Goal: Contribute content: Contribute content

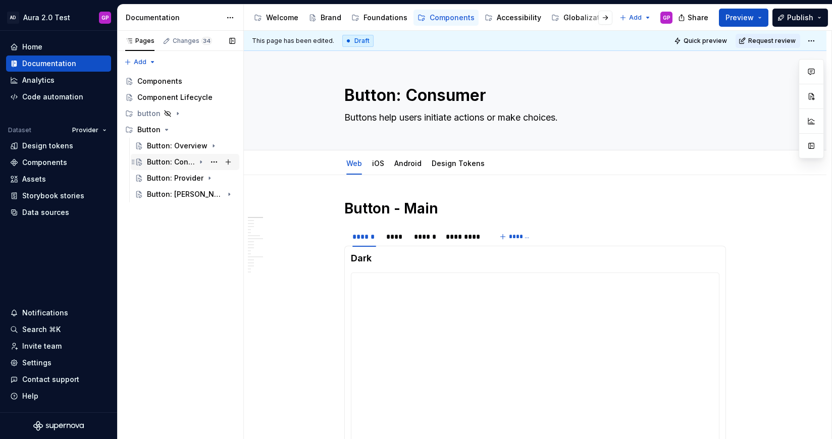
click at [201, 162] on icon "Page tree" at bounding box center [201, 162] width 1 height 3
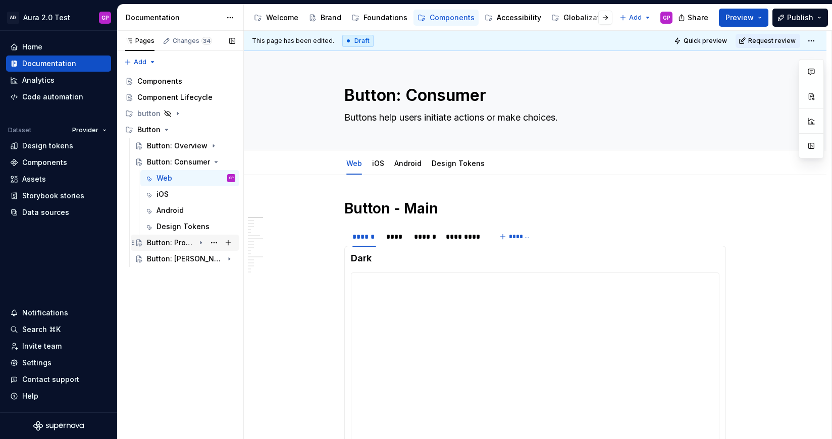
click at [201, 241] on icon "Page tree" at bounding box center [201, 243] width 8 height 8
click at [175, 224] on div "Design Tokens" at bounding box center [181, 227] width 48 height 10
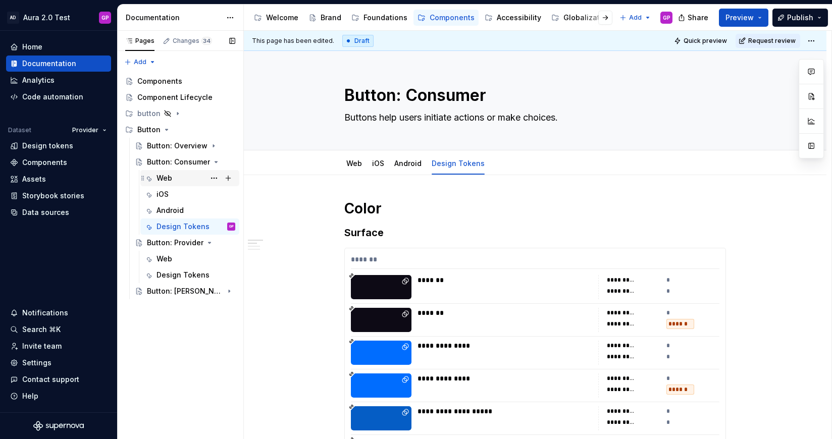
click at [165, 175] on div "Web" at bounding box center [165, 178] width 16 height 10
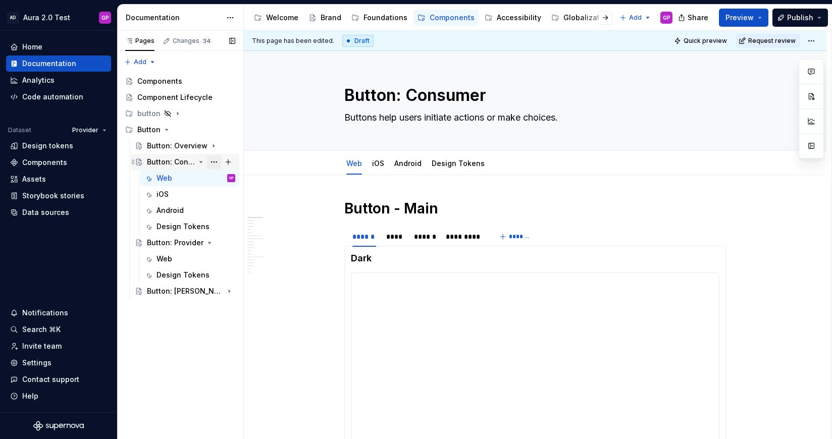
click at [214, 159] on button "Page tree" at bounding box center [214, 162] width 14 height 14
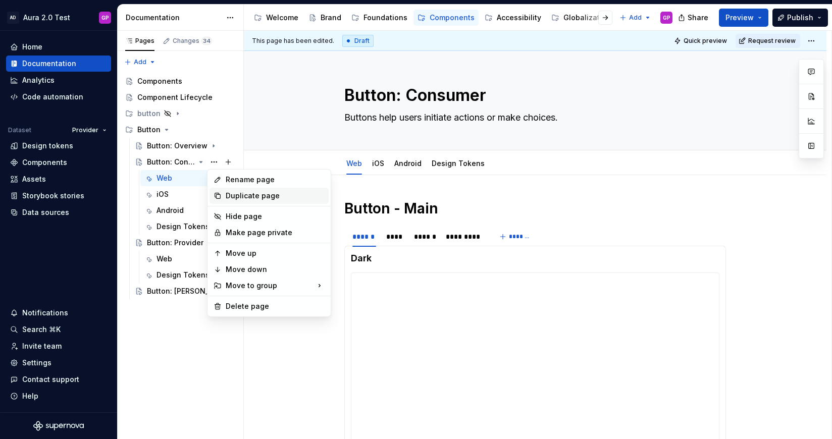
click at [236, 194] on div "Duplicate page" at bounding box center [275, 196] width 99 height 10
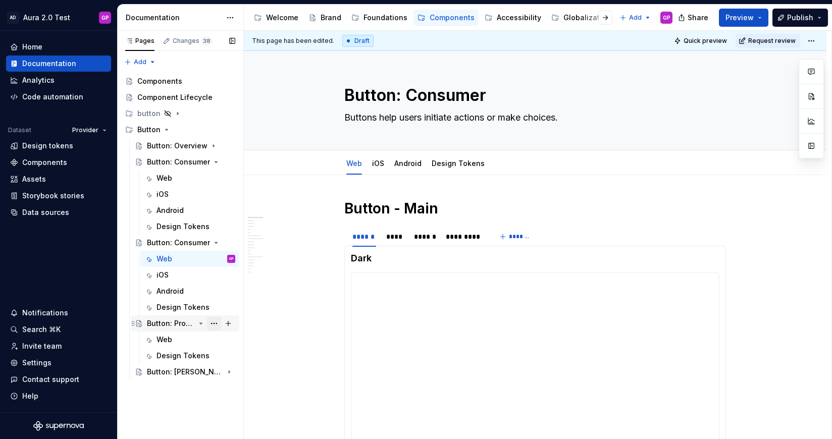
click at [212, 321] on button "Page tree" at bounding box center [214, 324] width 14 height 14
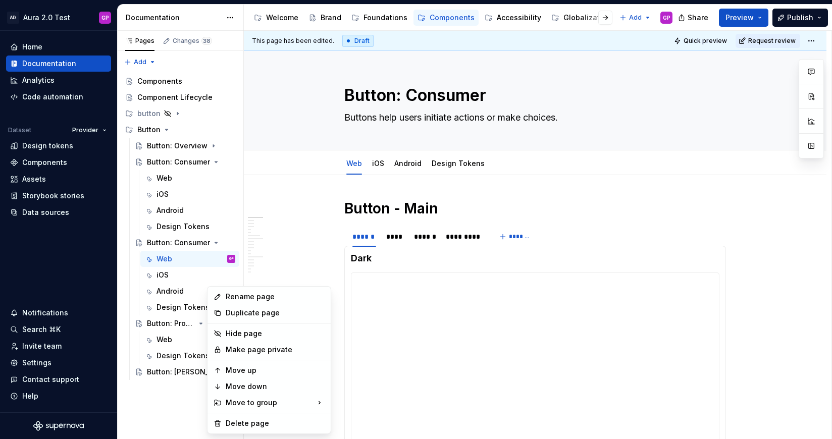
drag, startPoint x: 240, startPoint y: 423, endPoint x: 238, endPoint y: 334, distance: 89.4
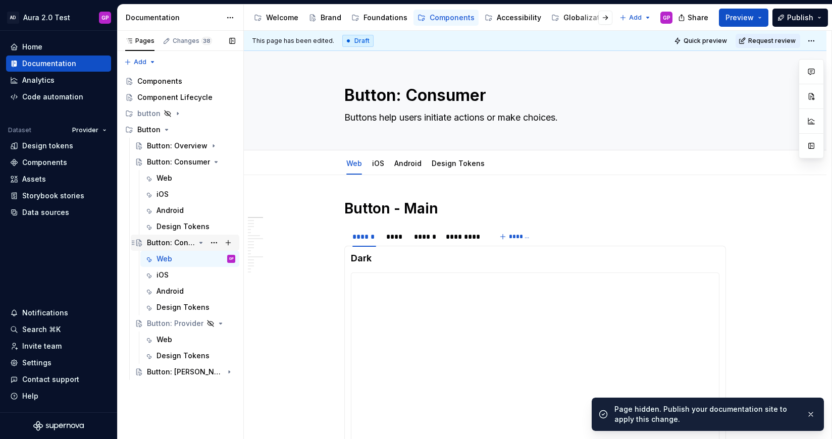
click at [186, 241] on div "Button: Consumer" at bounding box center [171, 243] width 48 height 10
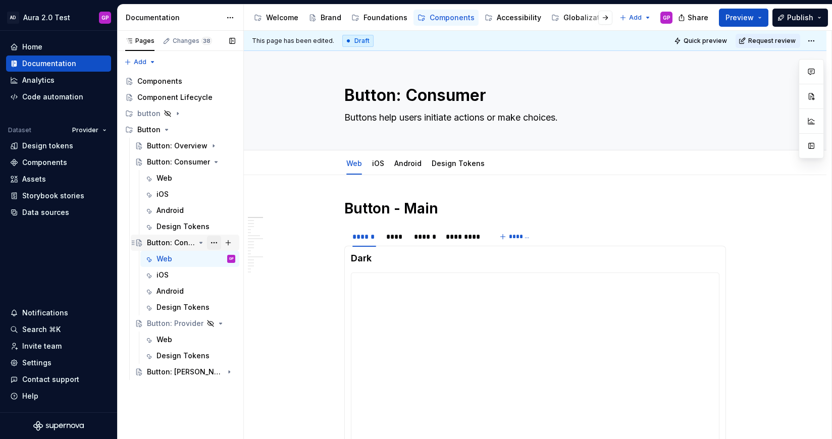
click at [215, 243] on button "Page tree" at bounding box center [214, 243] width 14 height 14
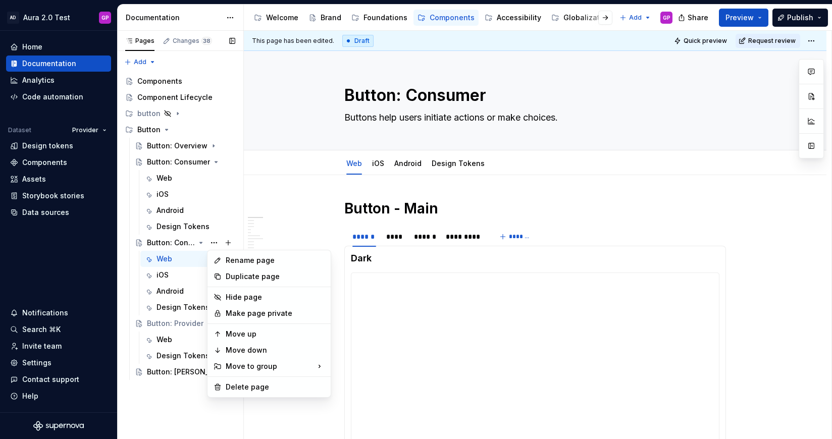
type textarea "*"
click at [232, 260] on div "Rename page" at bounding box center [275, 261] width 99 height 10
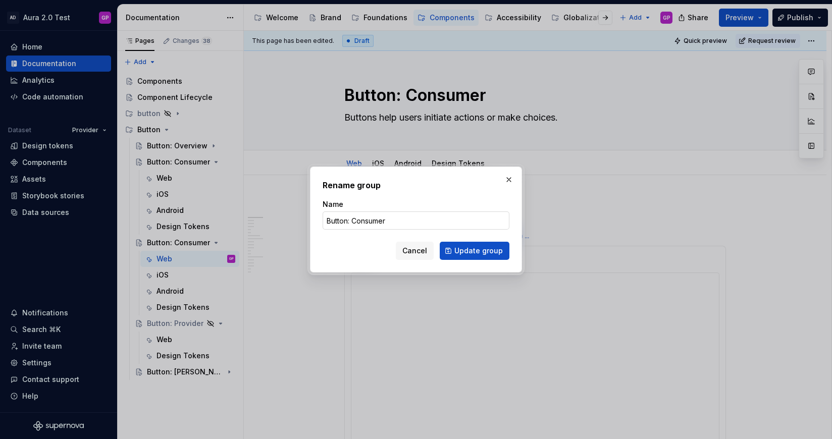
drag, startPoint x: 361, startPoint y: 215, endPoint x: 354, endPoint y: 220, distance: 9.1
click at [361, 215] on input "Button: Consumer" at bounding box center [416, 221] width 187 height 18
drag, startPoint x: 354, startPoint y: 221, endPoint x: 404, endPoint y: 227, distance: 50.9
click at [404, 227] on input "Button: Consumer" at bounding box center [416, 221] width 187 height 18
type input "Button: Provider"
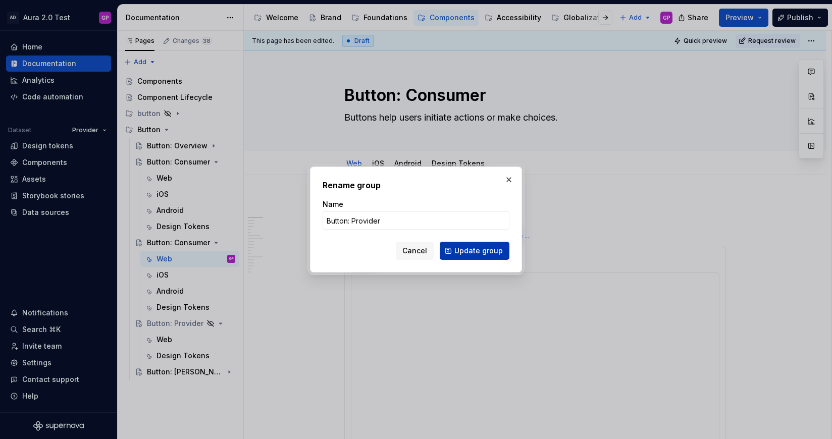
click at [480, 251] on span "Update group" at bounding box center [479, 251] width 48 height 10
type textarea "*"
type textarea "Button: Provider"
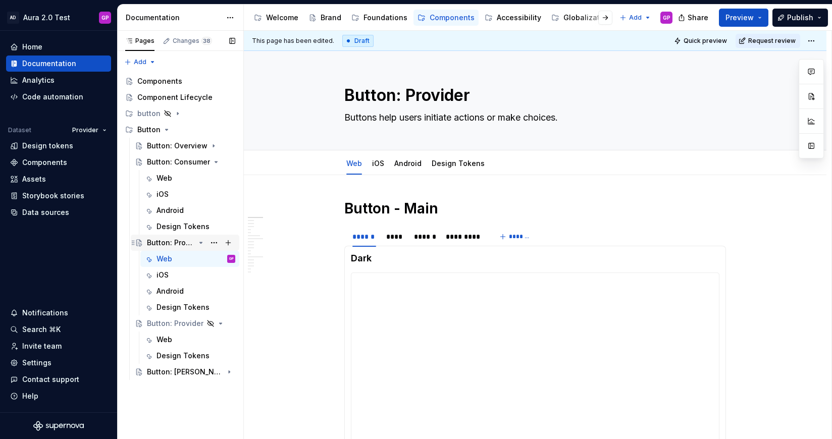
click at [167, 242] on div "Button: Provider" at bounding box center [171, 243] width 48 height 10
click at [213, 274] on button "Page tree" at bounding box center [214, 275] width 14 height 14
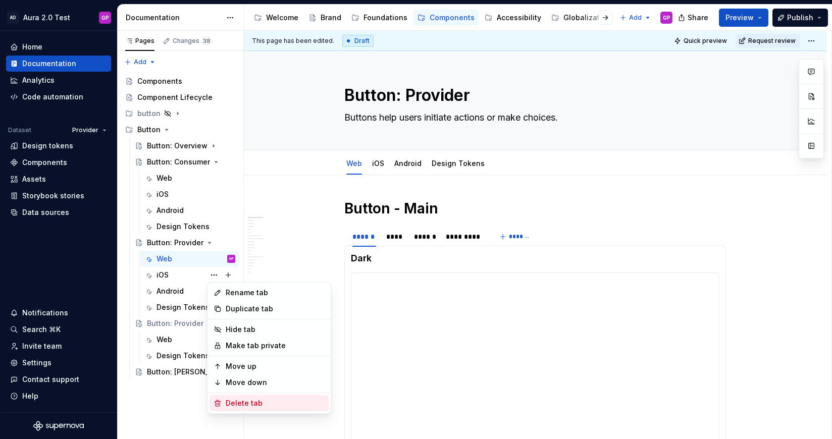
click at [241, 400] on div "Delete tab" at bounding box center [275, 404] width 99 height 10
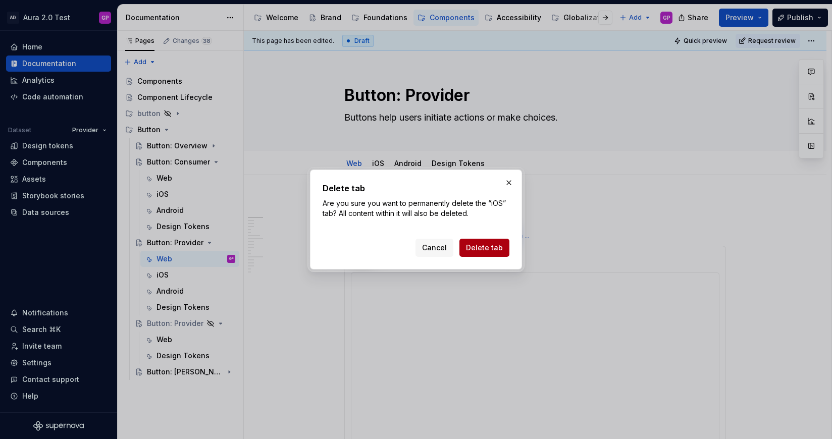
click at [486, 245] on span "Delete tab" at bounding box center [484, 248] width 37 height 10
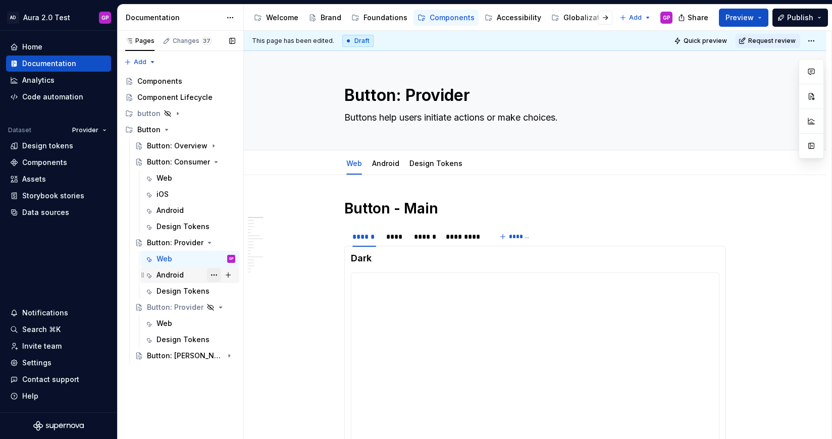
click at [217, 274] on button "Page tree" at bounding box center [214, 275] width 14 height 14
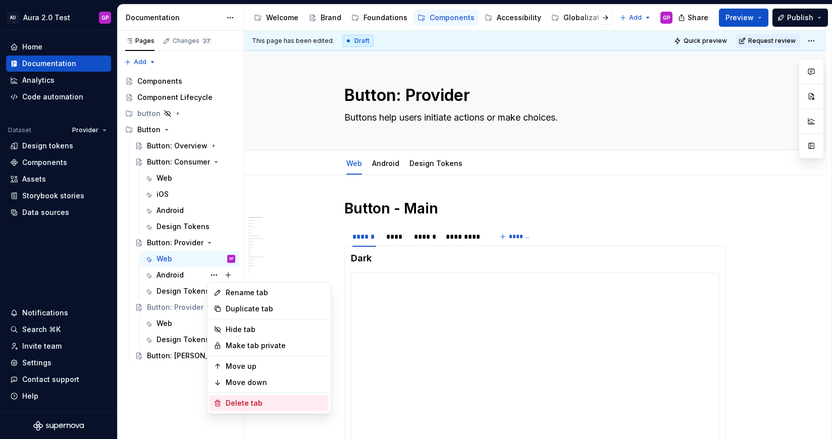
click at [239, 399] on div "Delete tab" at bounding box center [275, 404] width 99 height 10
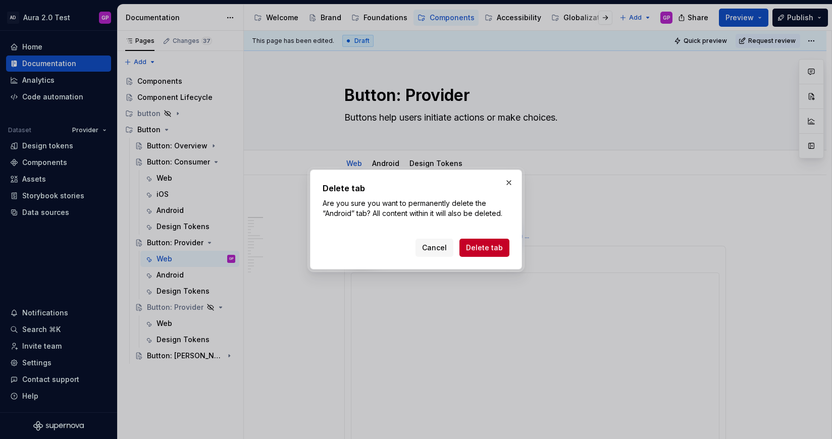
click at [475, 244] on span "Delete tab" at bounding box center [484, 248] width 37 height 10
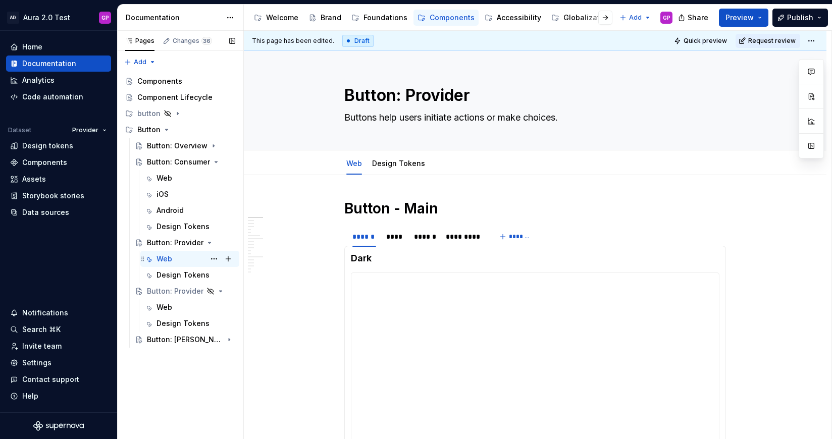
click at [165, 256] on div "Web" at bounding box center [165, 259] width 16 height 10
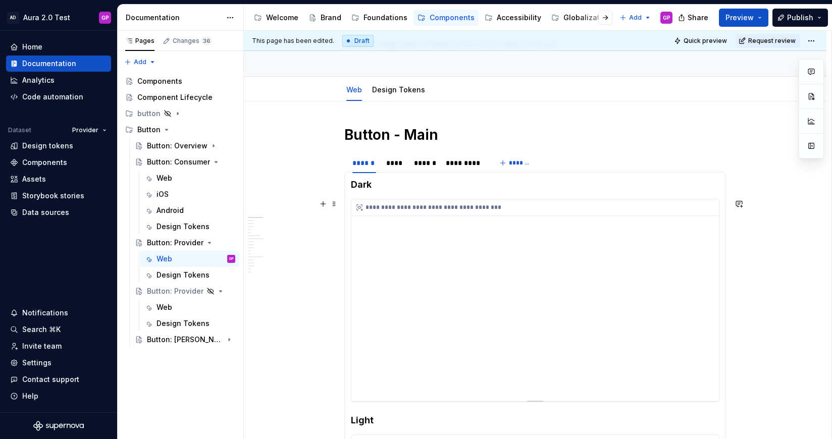
scroll to position [90, 0]
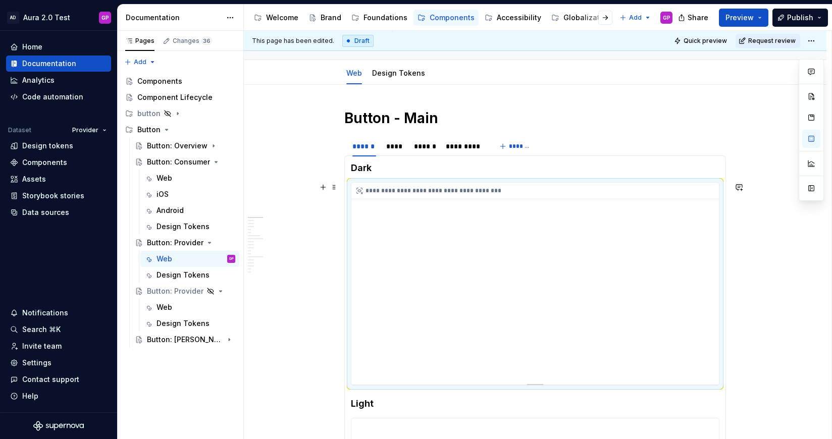
click at [561, 255] on div "**********" at bounding box center [536, 284] width 368 height 202
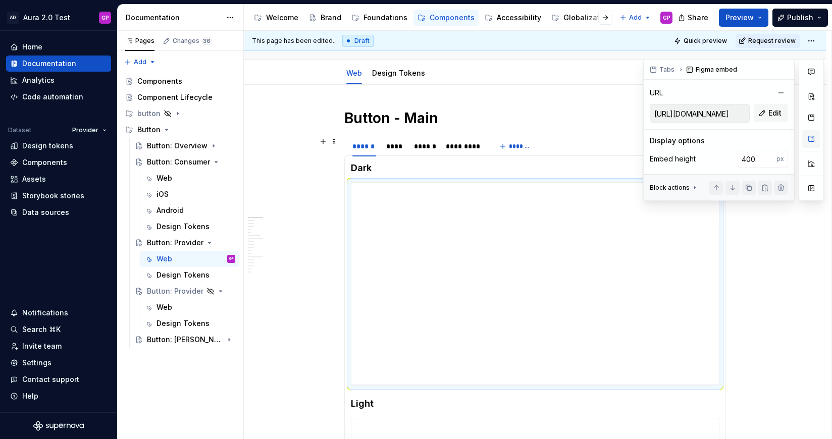
click at [809, 138] on button "button" at bounding box center [812, 139] width 18 height 18
type textarea "*"
click at [773, 113] on span "Edit" at bounding box center [775, 113] width 13 height 10
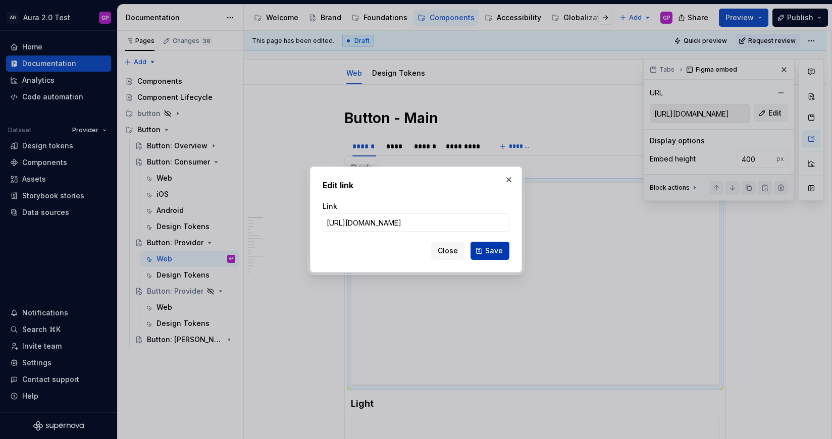
scroll to position [0, 249]
type input "https://www.figma.com/design/PEZ9xtD02uZaliHwkHfvxK/Aura-2.0-Test?m=auto&node-i…"
click at [492, 252] on span "Save" at bounding box center [494, 251] width 18 height 10
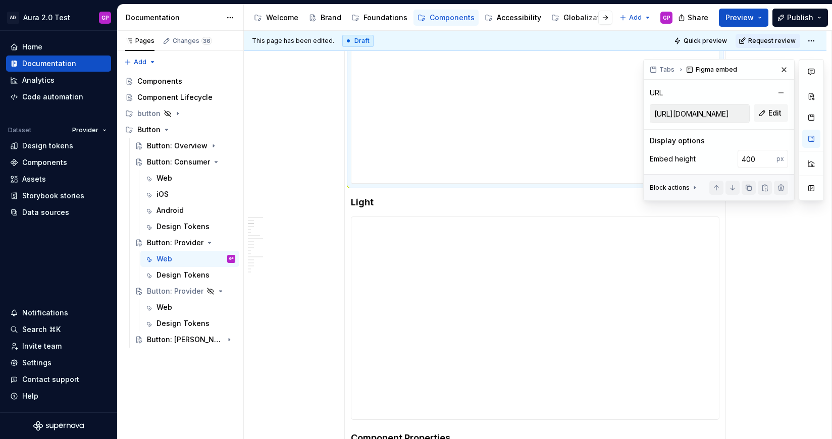
scroll to position [309, 0]
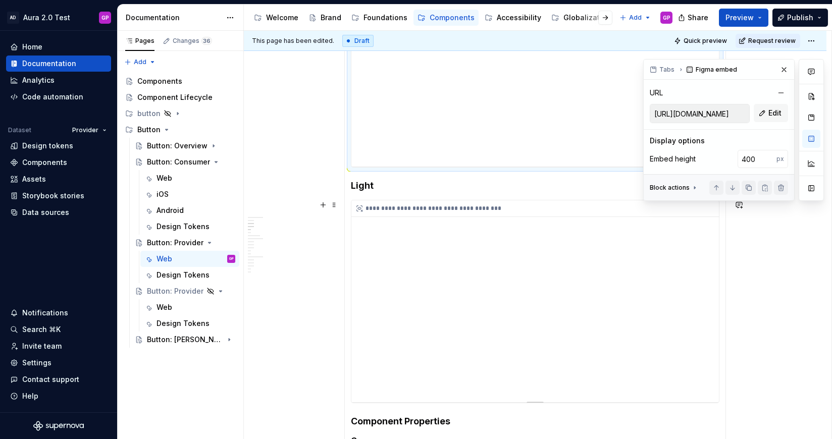
type input "https://embed.figma.com/design/PEZ9xtD02uZaliHwkHfvxK/Aura-2.0-Test?m=auto&node…"
click at [438, 276] on div "**********" at bounding box center [536, 302] width 368 height 202
click at [770, 113] on span "Edit" at bounding box center [775, 113] width 13 height 10
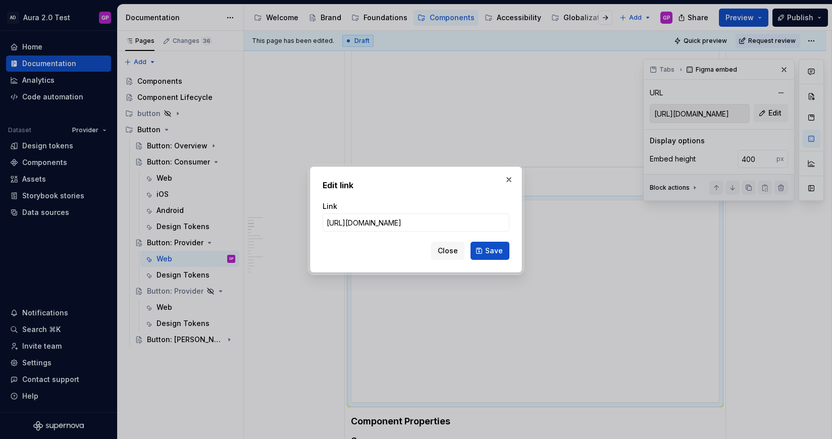
scroll to position [0, 249]
type input "https://www.figma.com/design/PEZ9xtD02uZaliHwkHfvxK/Aura-2.0-Test?m=auto&node-i…"
click at [491, 249] on span "Save" at bounding box center [494, 251] width 18 height 10
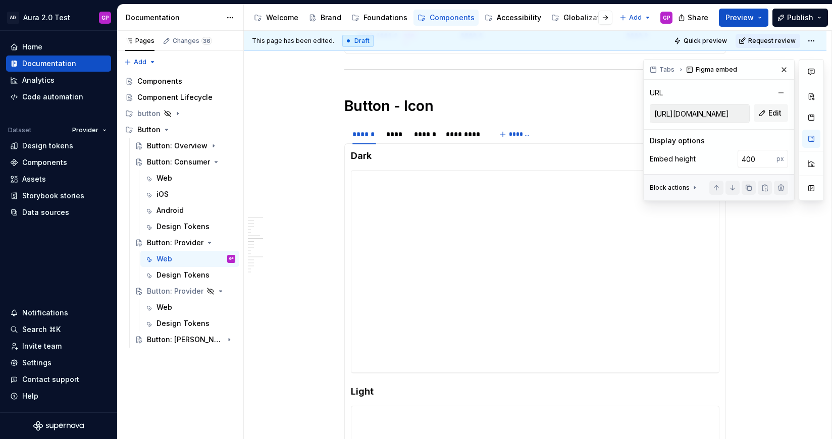
scroll to position [1128, 0]
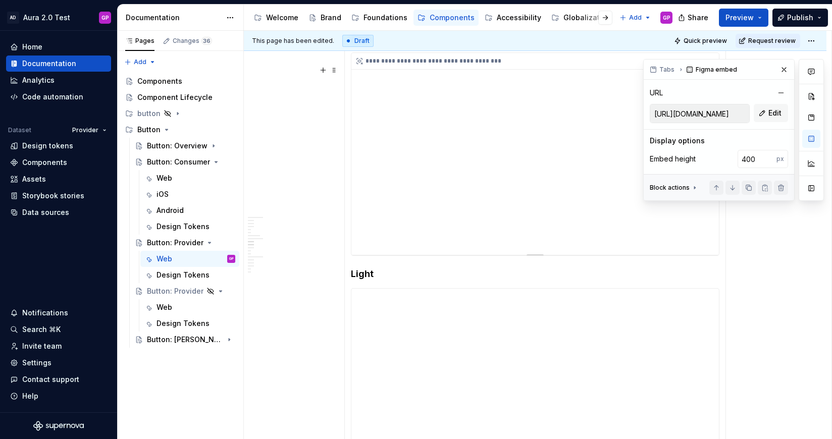
type input "https://embed.figma.com/design/PEZ9xtD02uZaliHwkHfvxK/Aura-2.0-Test?m=auto&node…"
click at [534, 188] on div "**********" at bounding box center [536, 154] width 368 height 202
click at [773, 109] on span "Edit" at bounding box center [775, 113] width 13 height 10
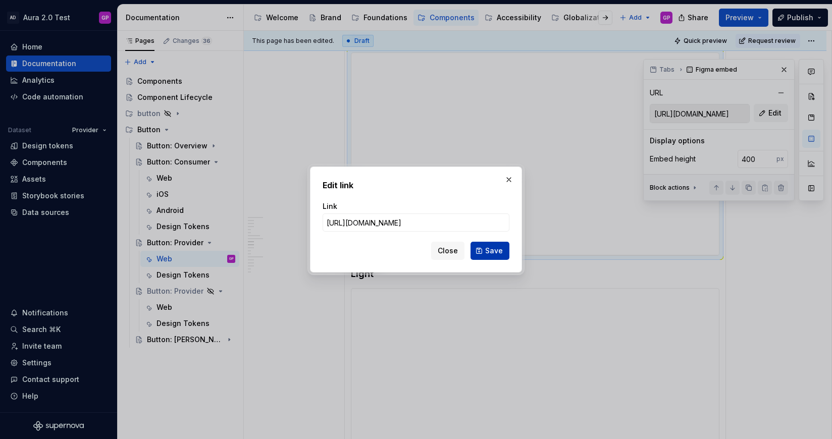
scroll to position [0, 248]
type input "https://www.figma.com/design/PEZ9xtD02uZaliHwkHfvxK/Aura-2.0-Test?m=auto&node-i…"
click at [495, 251] on span "Save" at bounding box center [494, 251] width 18 height 10
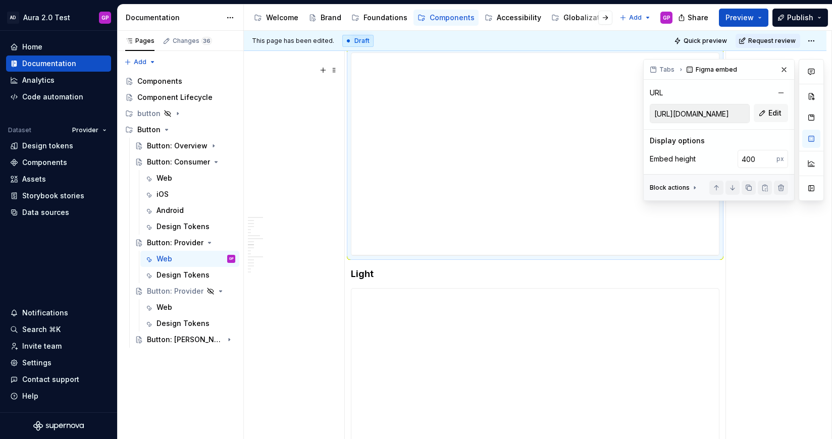
scroll to position [1248, 0]
type input "https://embed.figma.com/design/PEZ9xtD02uZaliHwkHfvxK/Aura-2.0-Test?m=auto&node…"
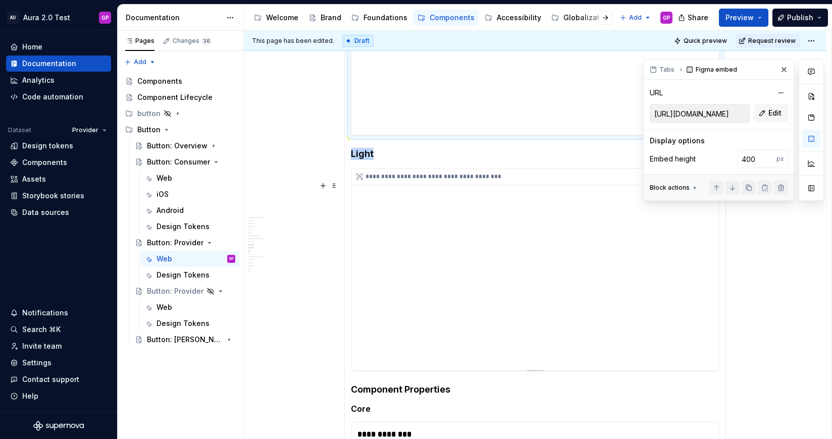
click at [510, 286] on div "**********" at bounding box center [536, 270] width 368 height 202
click at [771, 114] on span "Edit" at bounding box center [775, 113] width 13 height 10
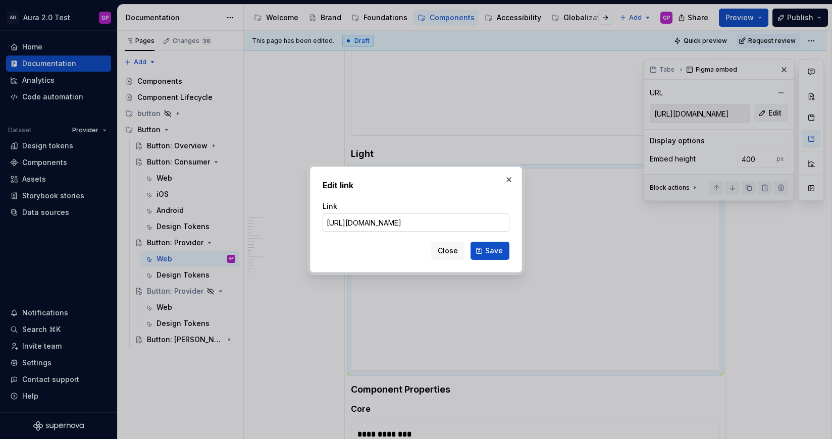
scroll to position [0, 249]
type input "https://www.figma.com/design/PEZ9xtD02uZaliHwkHfvxK/Aura-2.0-Test?m=auto&node-i…"
click at [495, 251] on span "Save" at bounding box center [494, 251] width 18 height 10
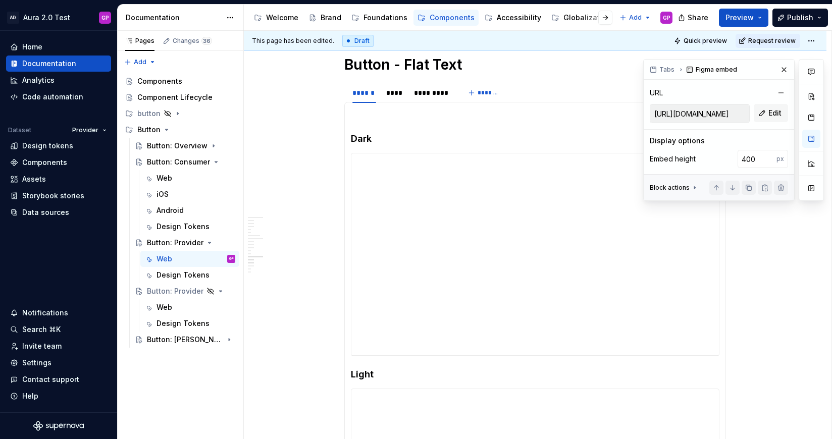
scroll to position [1892, 0]
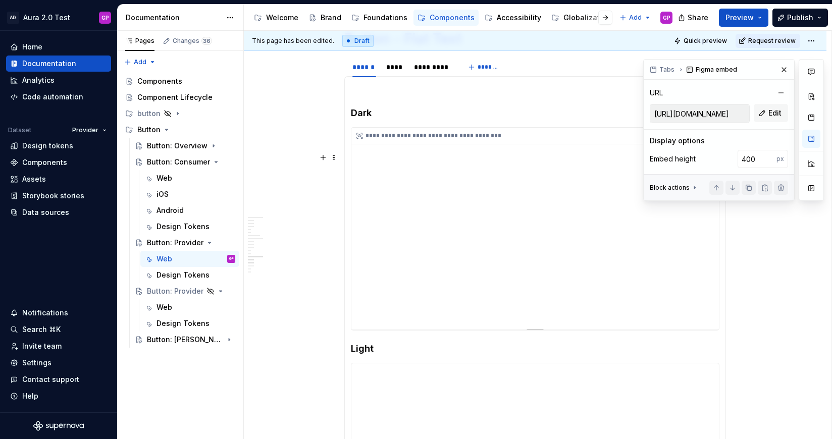
type input "https://embed.figma.com/design/PEZ9xtD02uZaliHwkHfvxK/Aura-2.0-Test?m=auto&node…"
click at [503, 227] on div "**********" at bounding box center [536, 229] width 368 height 202
click at [771, 108] on span "Edit" at bounding box center [775, 113] width 13 height 10
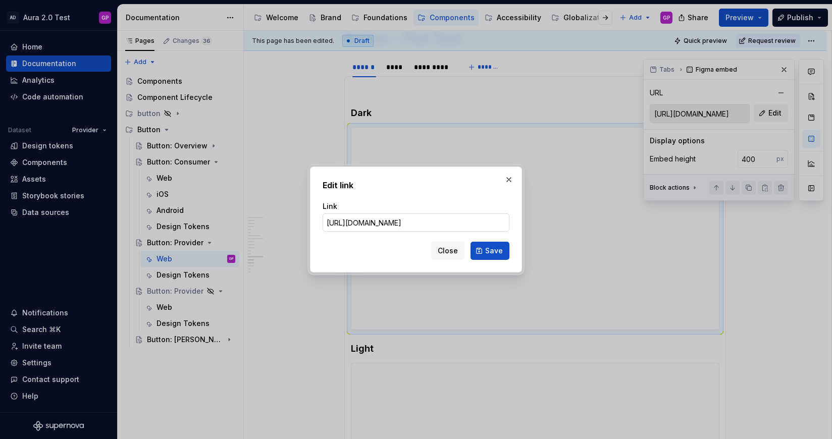
scroll to position [0, 247]
type input "https://www.figma.com/design/PEZ9xtD02uZaliHwkHfvxK/Aura-2.0-Test?m=auto&node-i…"
click at [494, 251] on span "Save" at bounding box center [494, 251] width 18 height 10
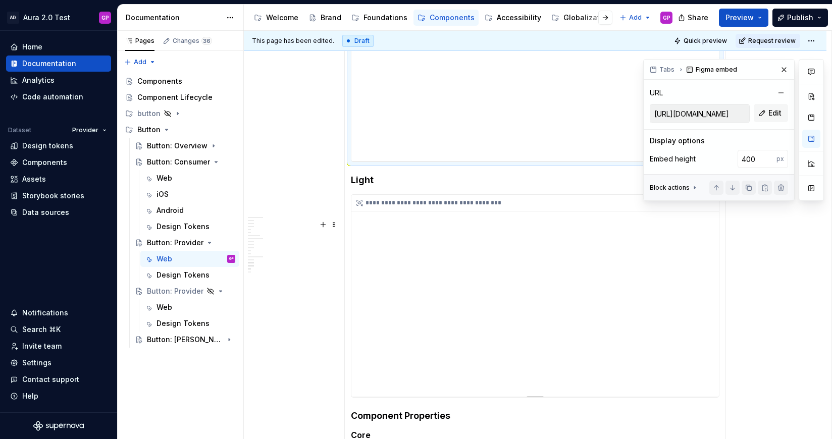
scroll to position [2097, 0]
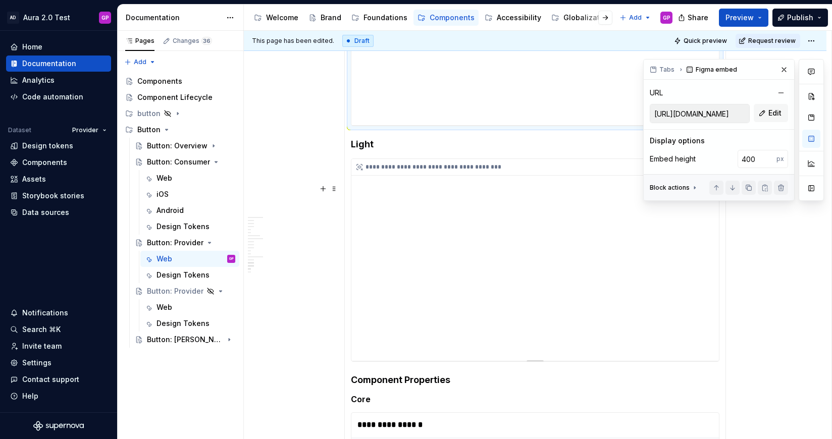
type input "https://embed.figma.com/design/PEZ9xtD02uZaliHwkHfvxK/Aura-2.0-Test?m=auto&node…"
click at [449, 227] on div "**********" at bounding box center [536, 260] width 368 height 202
click at [776, 108] on span "Edit" at bounding box center [775, 113] width 13 height 10
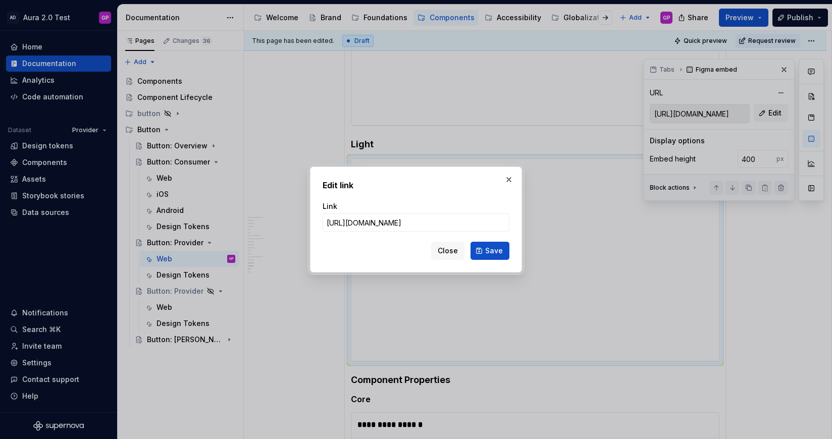
scroll to position [0, 248]
type input "https://www.figma.com/design/PEZ9xtD02uZaliHwkHfvxK/Aura-2.0-Test?m=auto&node-i…"
click at [489, 251] on span "Save" at bounding box center [494, 251] width 18 height 10
type input "https://embed.figma.com/design/PEZ9xtD02uZaliHwkHfvxK/Aura-2.0-Test?m=auto&node…"
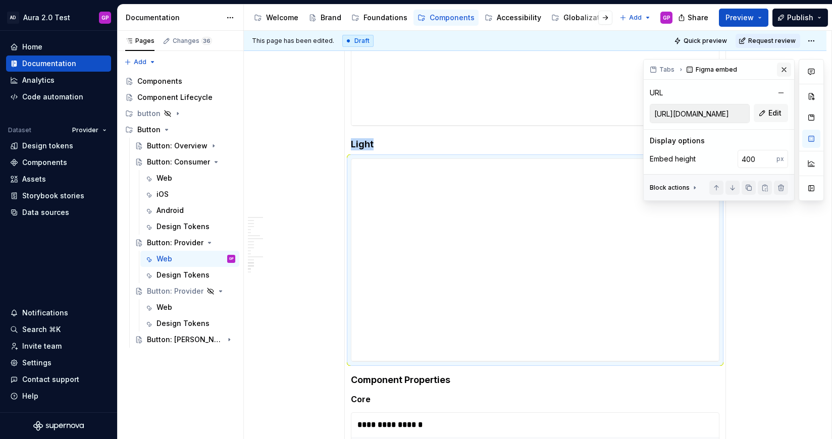
click at [784, 68] on button "button" at bounding box center [784, 70] width 14 height 14
type textarea "*"
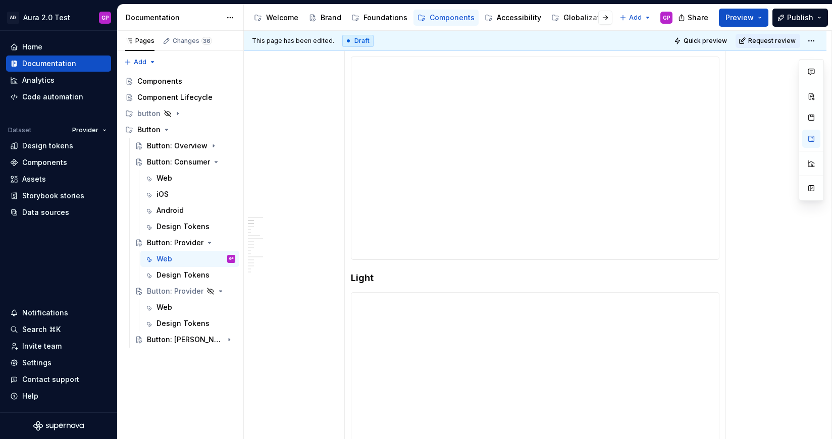
scroll to position [205, 0]
type input "[URL][DOMAIN_NAME]"
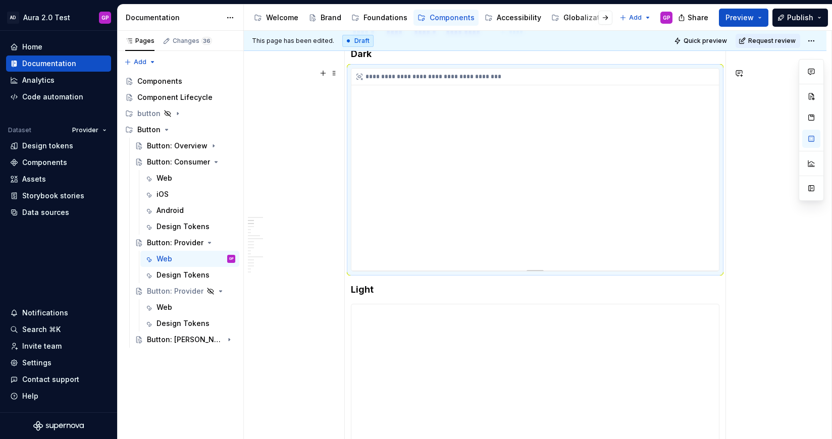
click at [569, 142] on div "**********" at bounding box center [536, 170] width 368 height 202
type textarea "*"
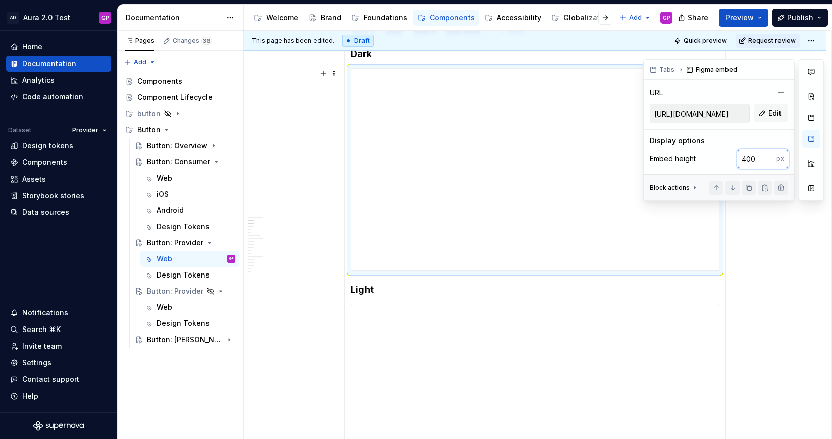
drag, startPoint x: 758, startPoint y: 160, endPoint x: 719, endPoint y: 158, distance: 38.4
click at [722, 158] on div "Embed height 400 px" at bounding box center [719, 159] width 138 height 18
type input "600"
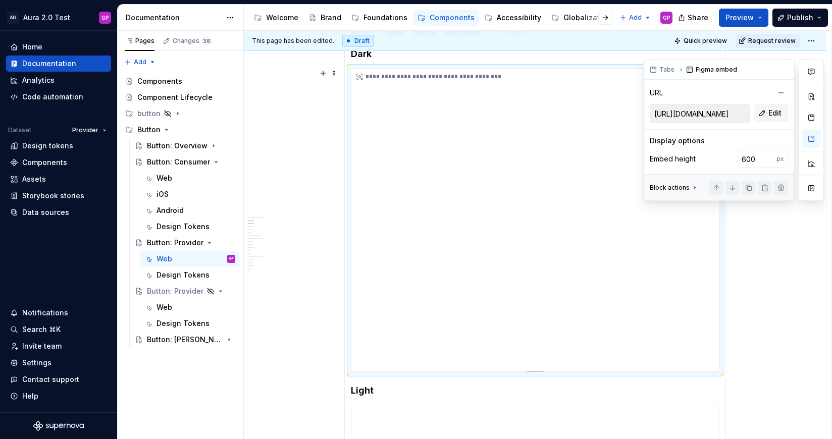
type textarea "*"
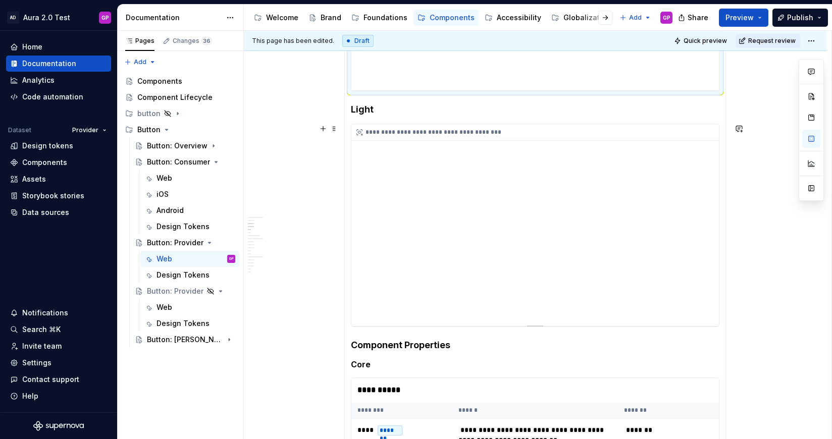
scroll to position [495, 0]
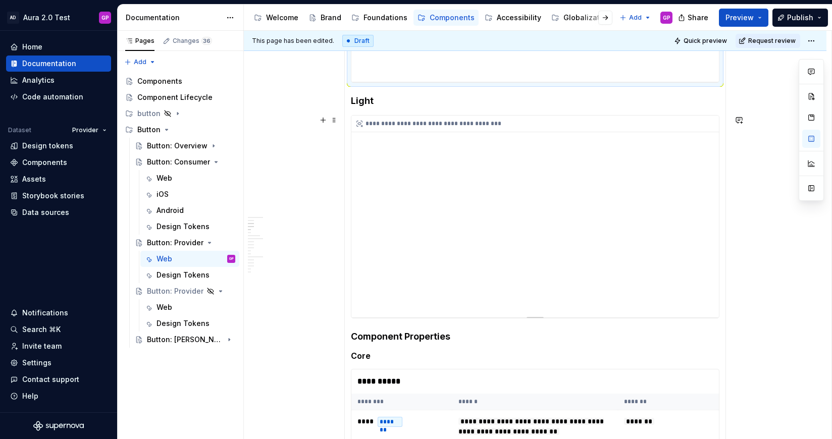
type input "[URL][DOMAIN_NAME]"
type input "400"
click at [539, 181] on div "**********" at bounding box center [536, 217] width 368 height 202
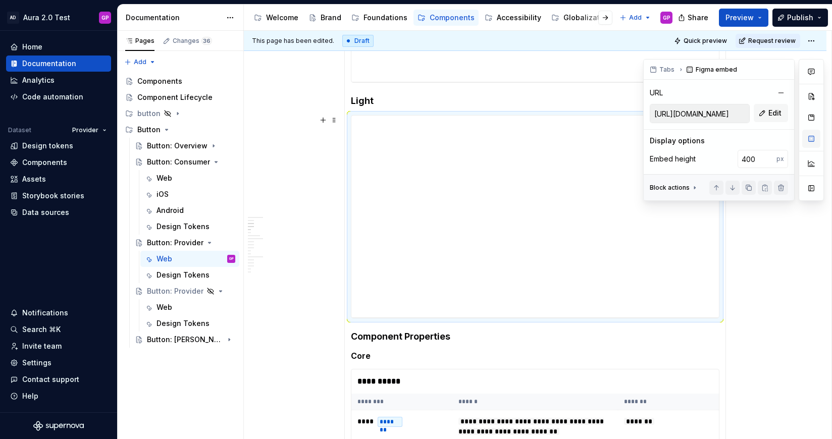
click at [813, 139] on button "button" at bounding box center [812, 139] width 18 height 18
type textarea "*"
drag, startPoint x: 764, startPoint y: 161, endPoint x: 727, endPoint y: 159, distance: 37.4
click at [727, 159] on div "Embed height 400 px" at bounding box center [719, 159] width 138 height 18
type input "600"
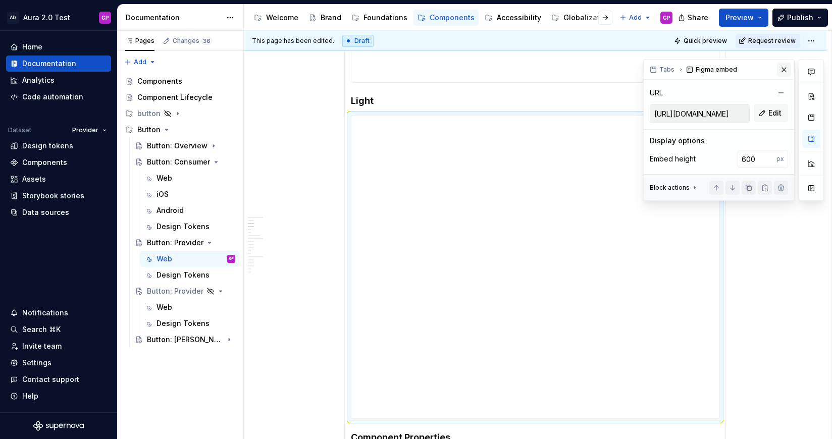
click at [785, 66] on button "button" at bounding box center [784, 70] width 14 height 14
type textarea "*"
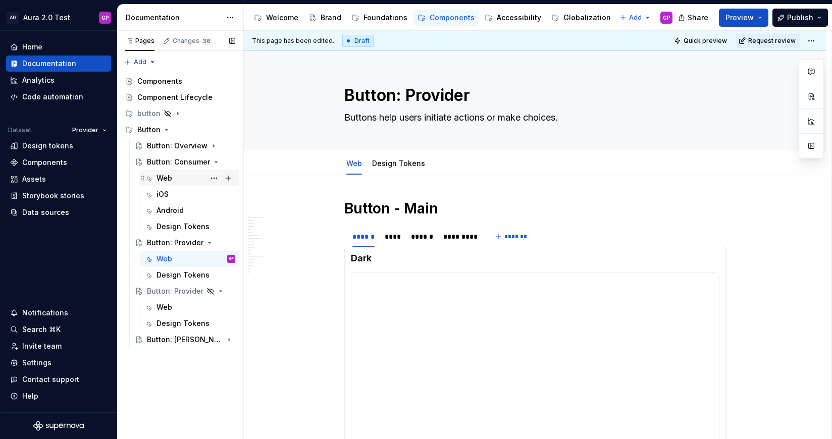
click at [160, 177] on div "Web" at bounding box center [165, 178] width 16 height 10
click at [162, 256] on div "Web" at bounding box center [165, 259] width 16 height 10
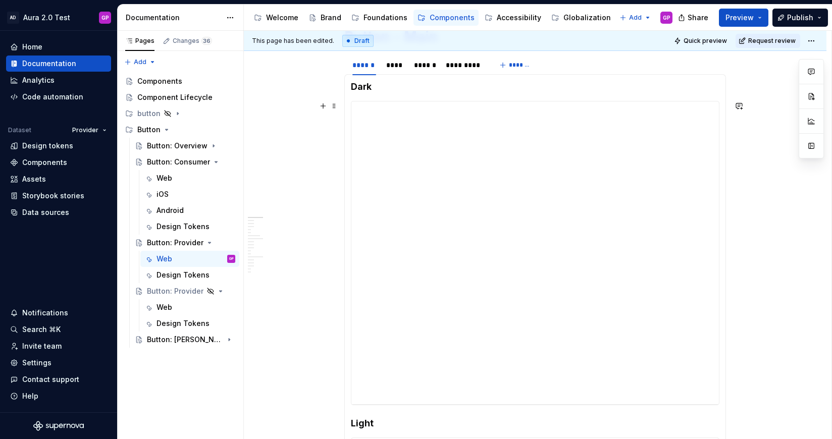
scroll to position [176, 0]
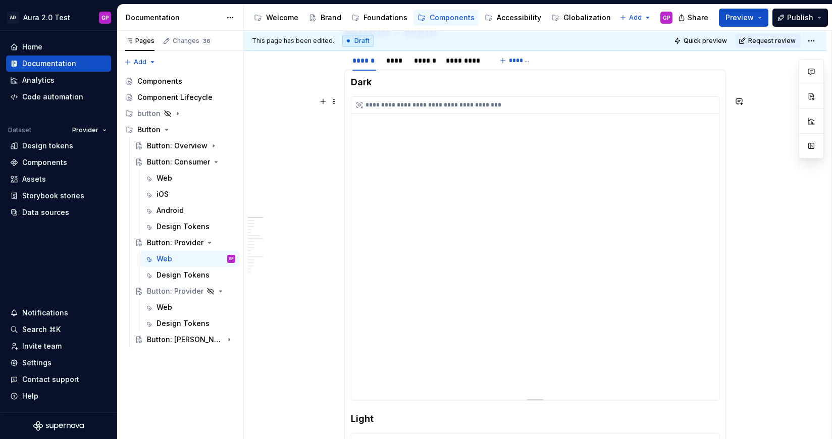
click at [707, 347] on div "**********" at bounding box center [536, 248] width 368 height 303
click at [812, 138] on button "button" at bounding box center [812, 139] width 18 height 18
type textarea "*"
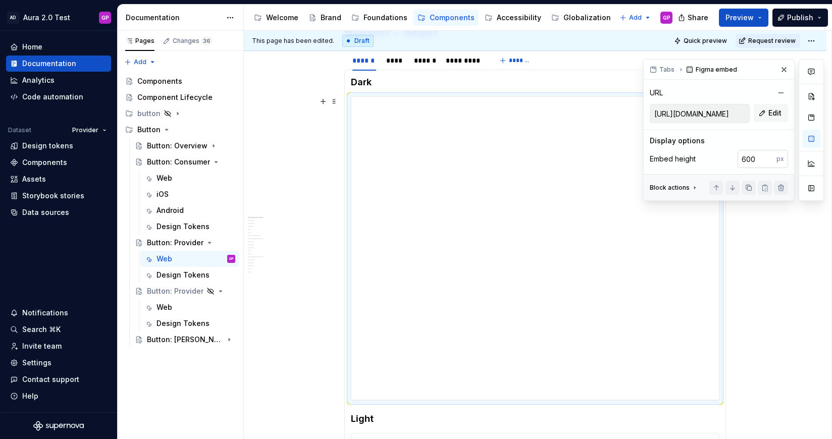
click at [754, 158] on input "600" at bounding box center [757, 159] width 39 height 18
drag, startPoint x: 758, startPoint y: 160, endPoint x: 717, endPoint y: 158, distance: 41.0
click at [717, 158] on div "Embed height 600 px" at bounding box center [719, 159] width 138 height 18
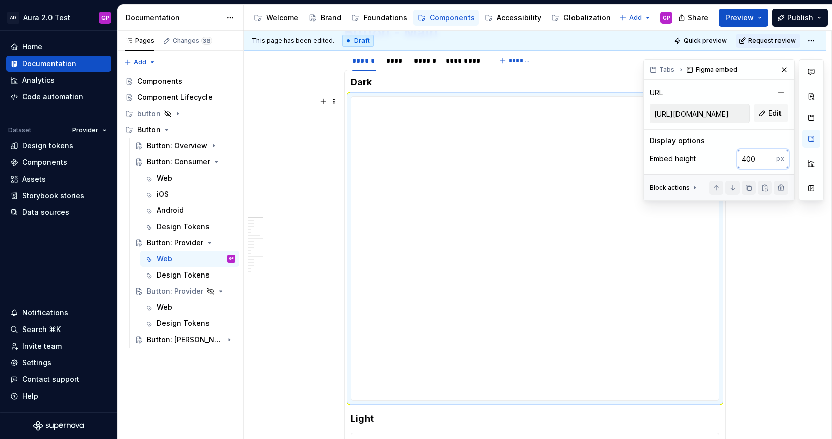
type input "400"
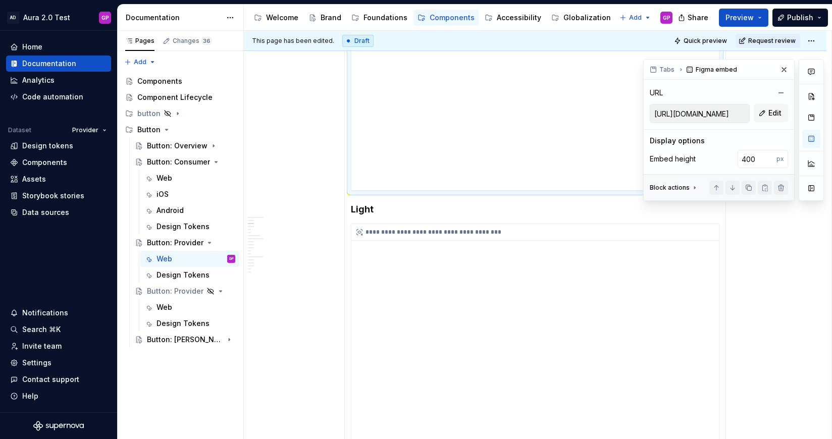
scroll to position [290, 0]
type input "[URL][DOMAIN_NAME]"
click at [512, 265] on div "**********" at bounding box center [536, 370] width 368 height 303
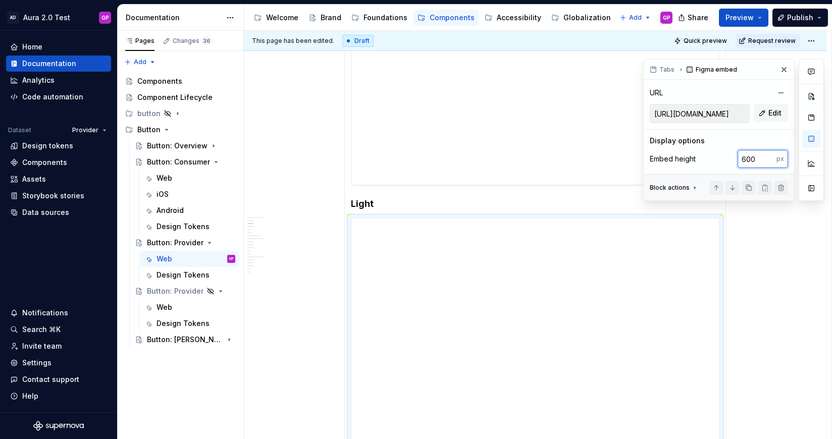
drag, startPoint x: 757, startPoint y: 154, endPoint x: 738, endPoint y: 156, distance: 19.3
click at [738, 156] on input "600" at bounding box center [757, 159] width 39 height 18
drag, startPoint x: 758, startPoint y: 160, endPoint x: 724, endPoint y: 160, distance: 33.8
click at [724, 160] on div "Embed height 600 px" at bounding box center [719, 159] width 138 height 18
type input "400"
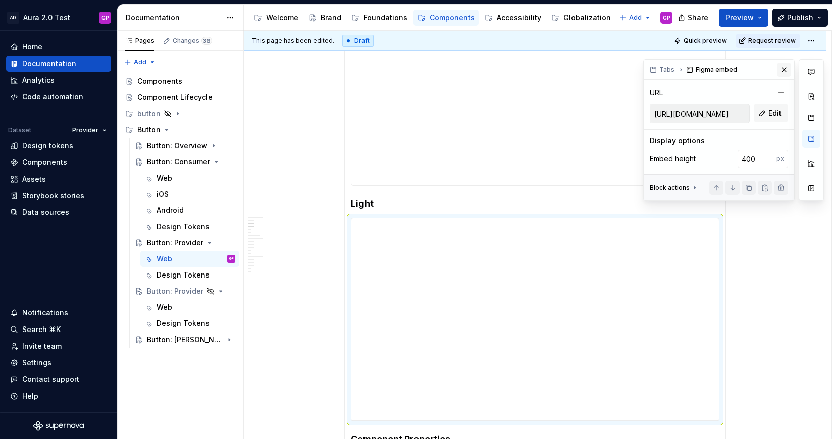
click at [785, 68] on button "button" at bounding box center [784, 70] width 14 height 14
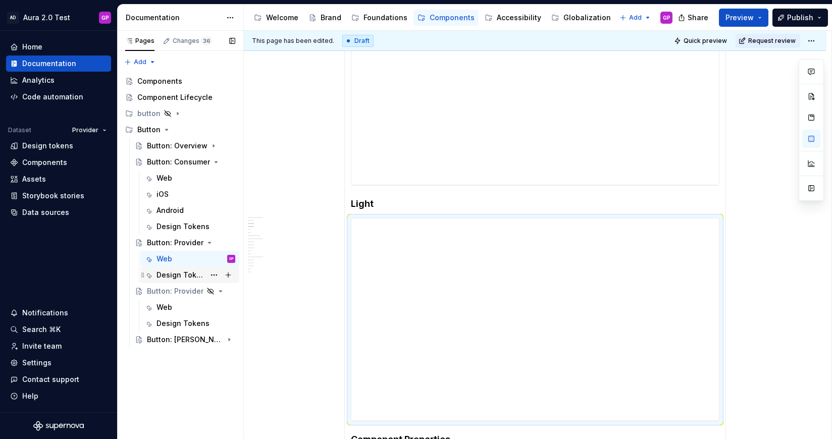
click at [172, 272] on div "Design Tokens" at bounding box center [181, 275] width 48 height 10
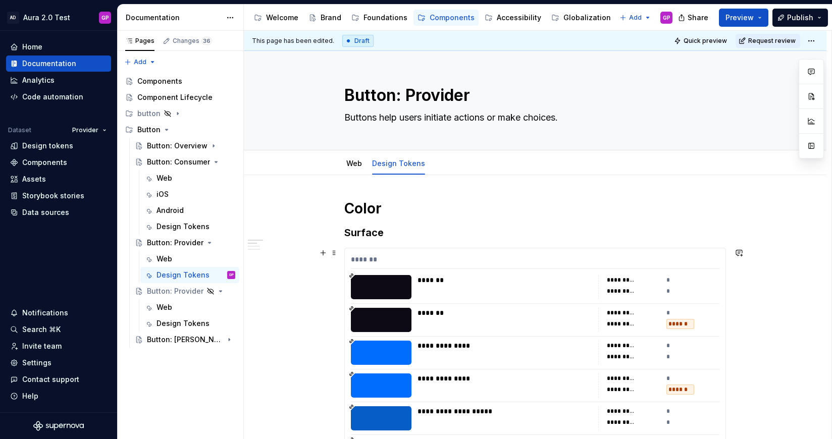
scroll to position [46, 0]
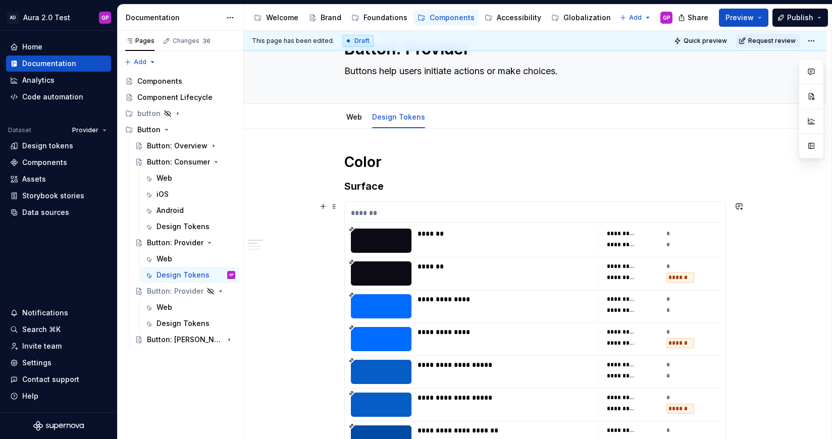
click at [392, 266] on div at bounding box center [381, 274] width 61 height 24
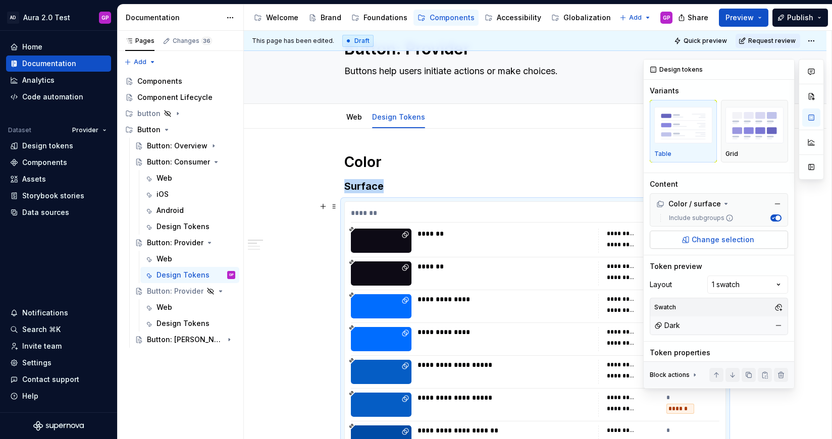
click at [720, 237] on span "Change selection" at bounding box center [723, 240] width 63 height 10
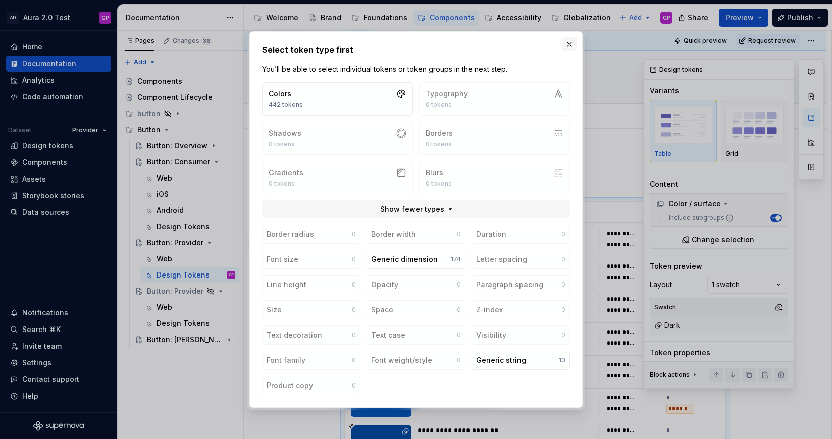
click at [566, 43] on button "button" at bounding box center [570, 44] width 14 height 14
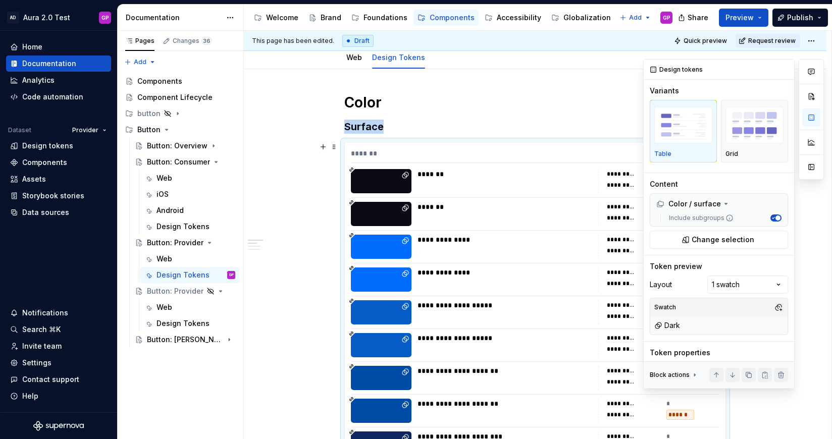
scroll to position [107, 0]
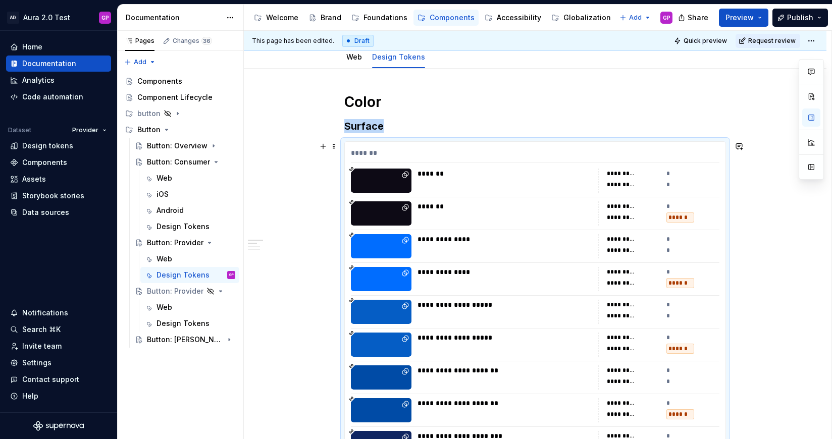
click at [473, 225] on div "*******" at bounding box center [505, 214] width 175 height 24
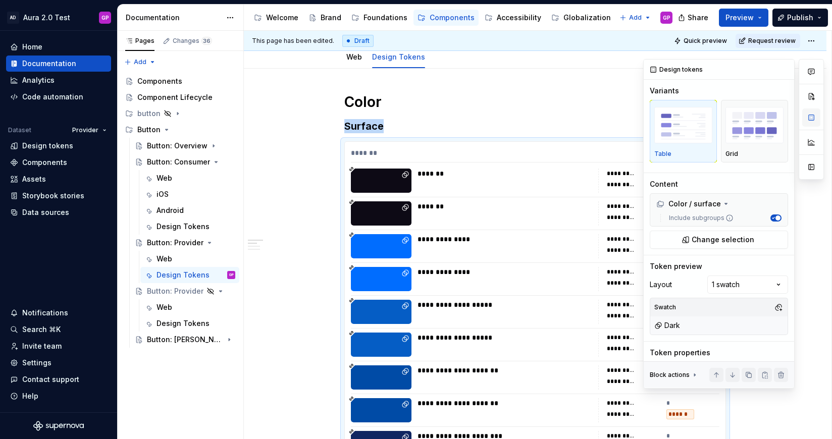
click at [812, 116] on button "button" at bounding box center [812, 118] width 18 height 18
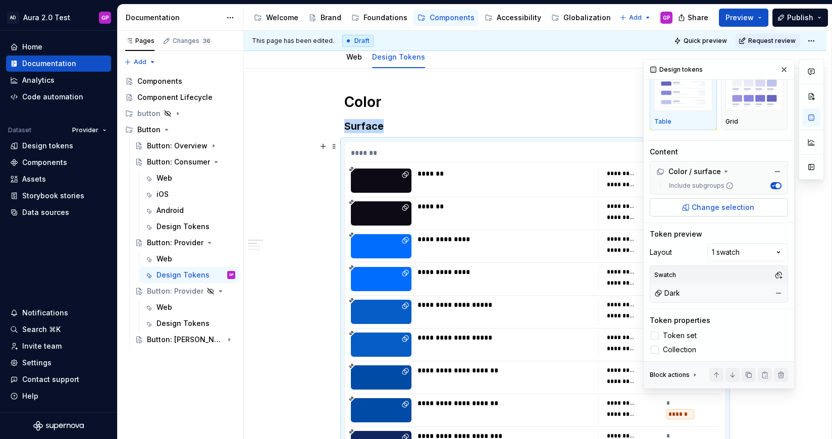
click at [720, 207] on span "Change selection" at bounding box center [723, 208] width 63 height 10
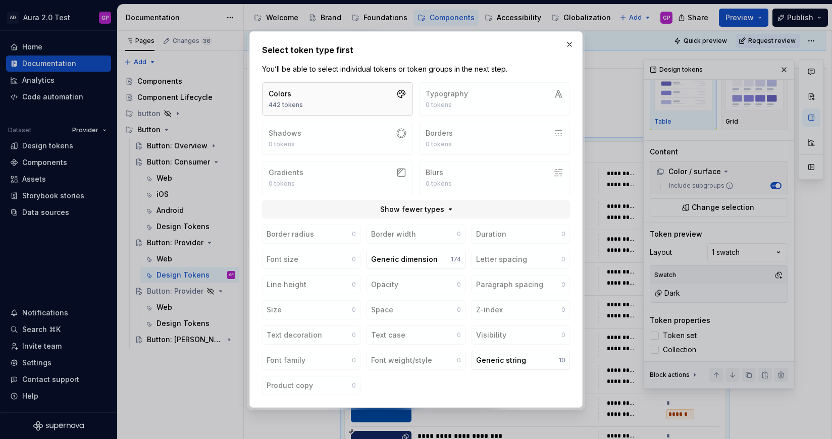
click at [355, 98] on button "Colors 442 tokens" at bounding box center [337, 98] width 151 height 33
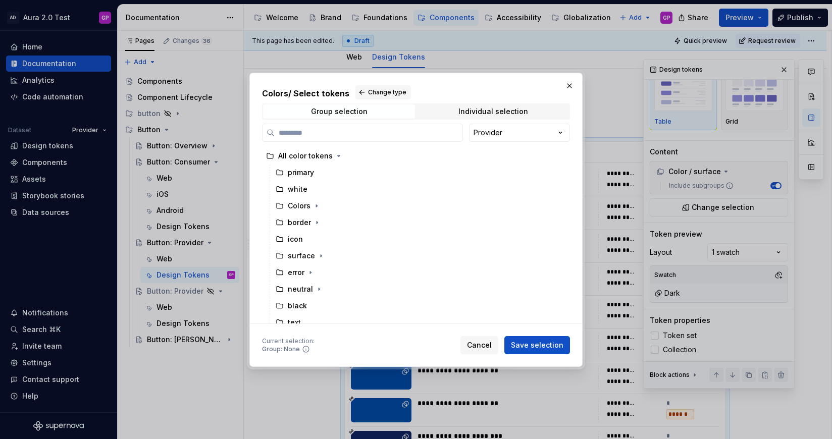
click at [522, 137] on div "Colors / Select tokens Change type Group selection Individual selection Provide…" at bounding box center [416, 219] width 832 height 439
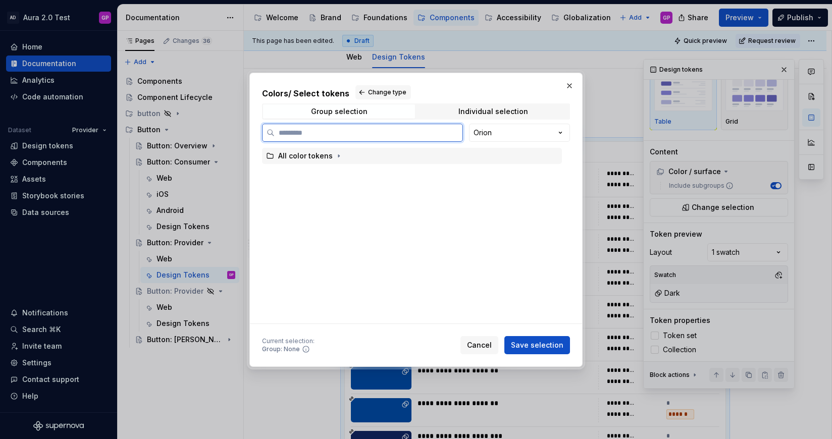
click at [327, 155] on div "All color tokens" at bounding box center [305, 156] width 55 height 10
click at [335, 157] on icon "button" at bounding box center [339, 156] width 8 height 8
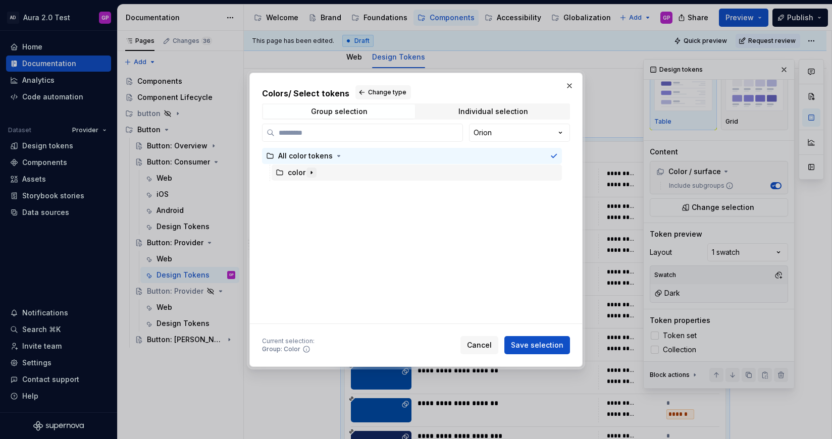
click at [310, 174] on icon "button" at bounding box center [312, 173] width 8 height 8
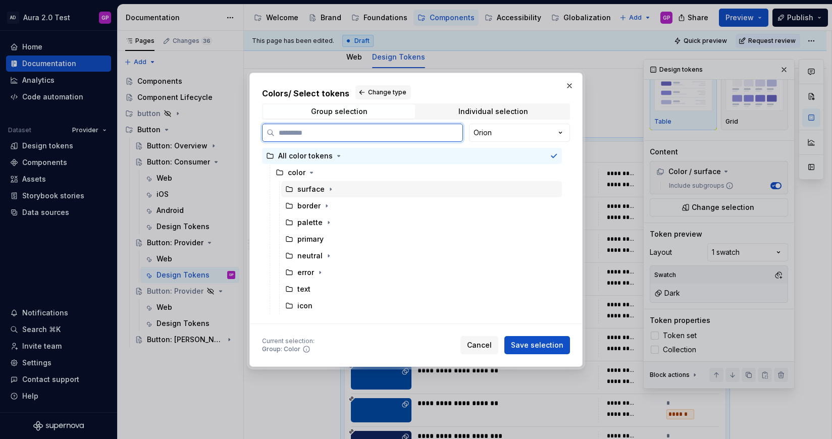
click at [310, 190] on div "surface" at bounding box center [311, 189] width 27 height 10
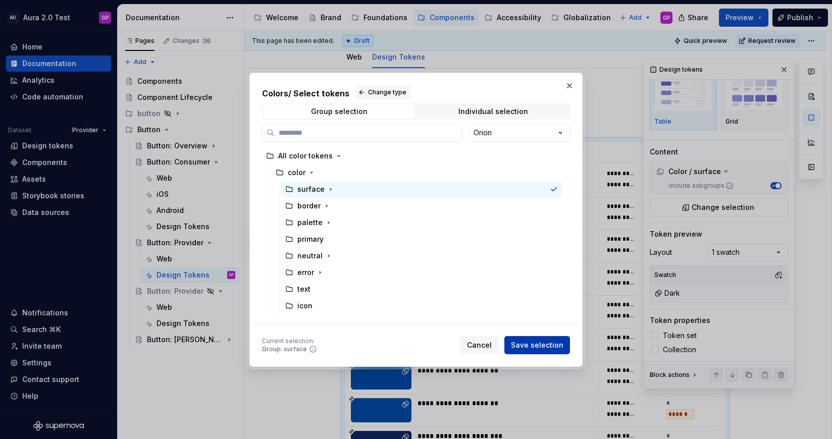
click at [528, 342] on span "Save selection" at bounding box center [537, 345] width 53 height 10
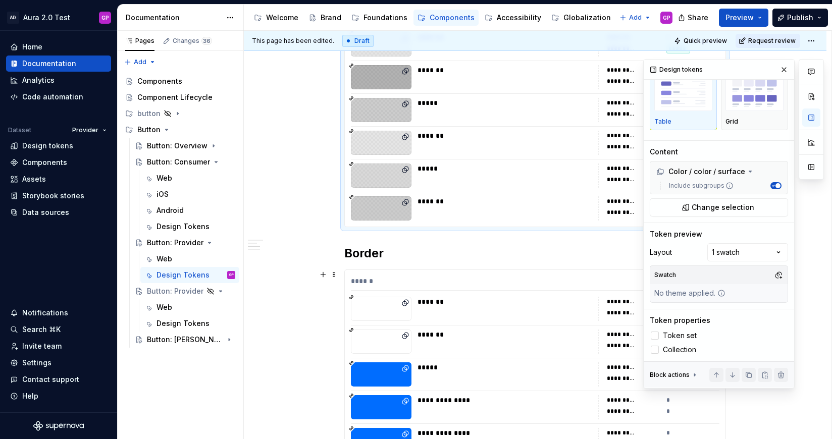
scroll to position [1445, 0]
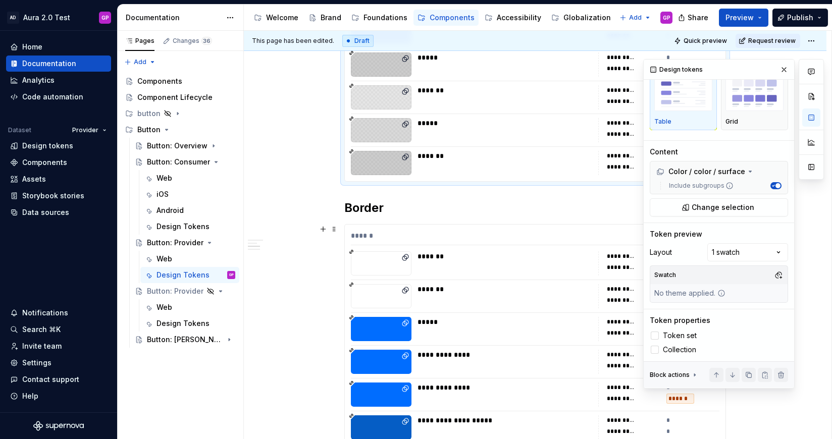
click at [469, 301] on div "*******" at bounding box center [505, 296] width 175 height 24
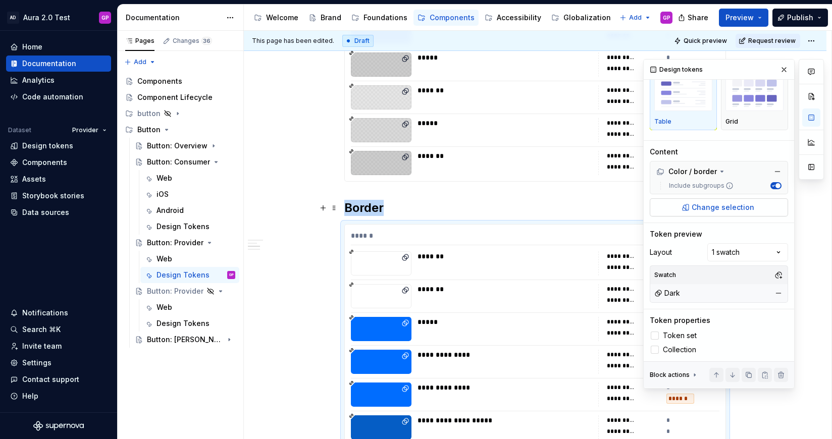
click at [714, 206] on span "Change selection" at bounding box center [723, 208] width 63 height 10
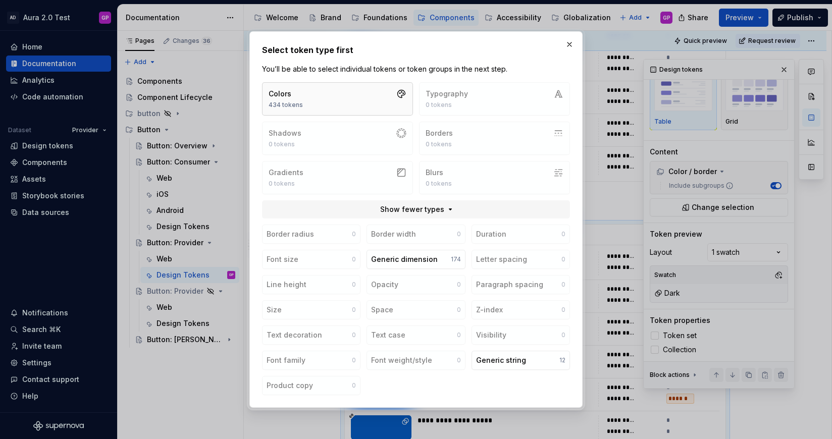
click at [329, 86] on button "Colors 434 tokens" at bounding box center [337, 98] width 151 height 33
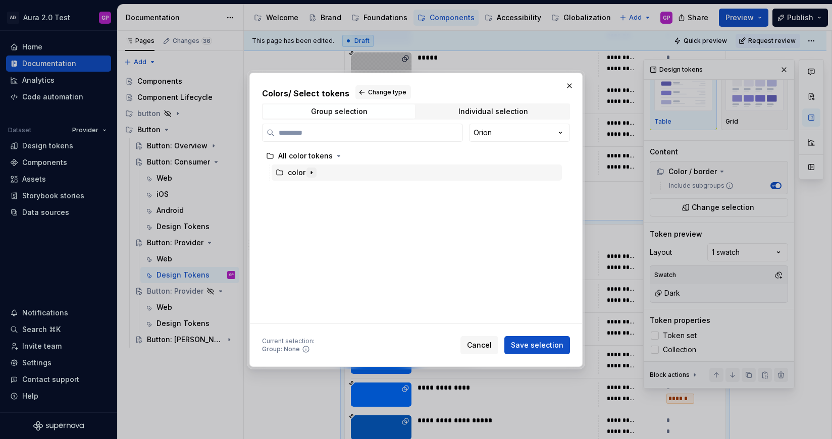
click at [308, 173] on icon "button" at bounding box center [312, 173] width 8 height 8
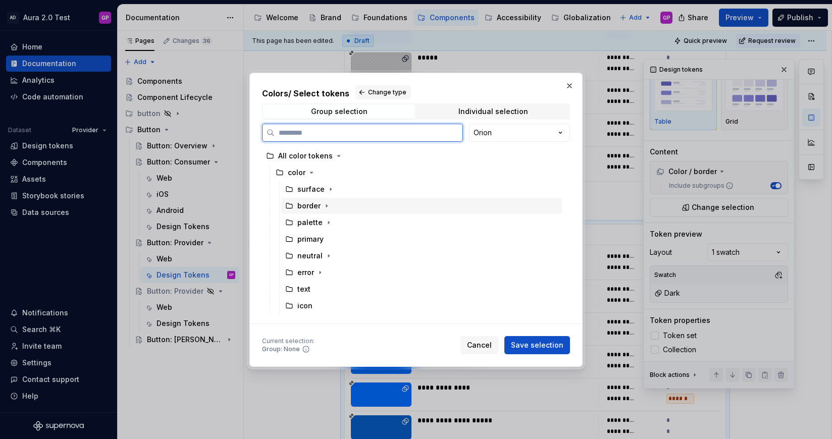
click at [305, 207] on div "border" at bounding box center [309, 206] width 23 height 10
click at [527, 347] on span "Save selection" at bounding box center [537, 345] width 53 height 10
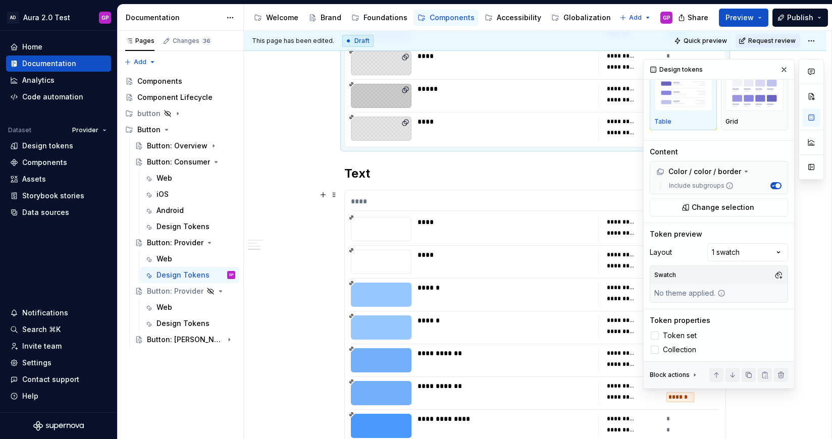
scroll to position [2776, 0]
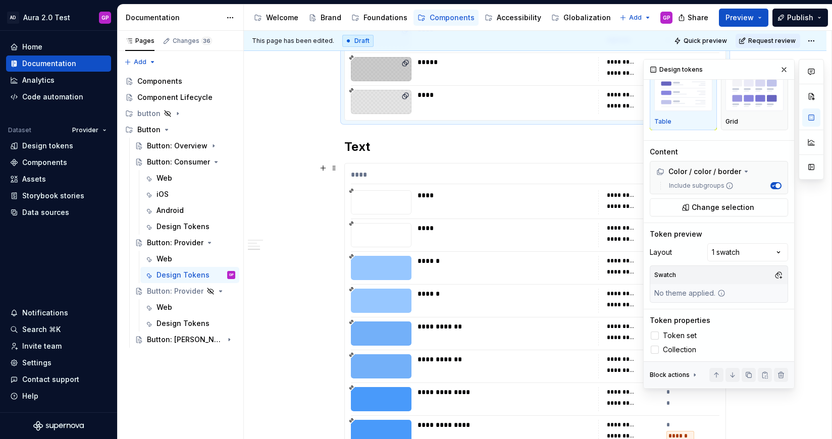
click at [379, 197] on div at bounding box center [381, 202] width 61 height 24
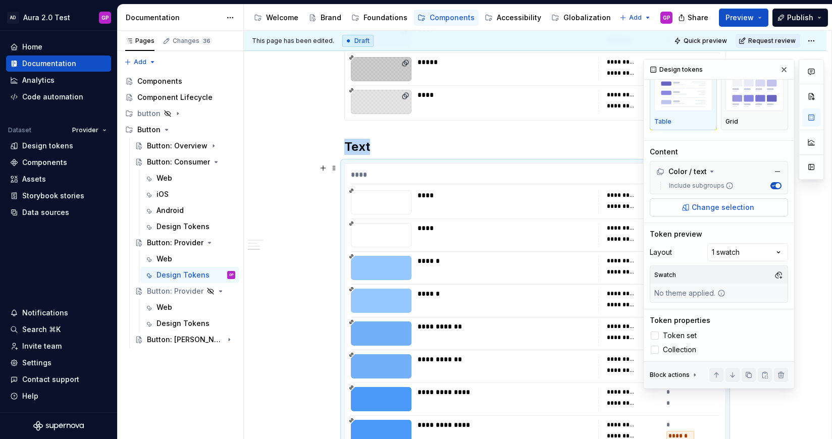
click at [712, 208] on span "Change selection" at bounding box center [723, 208] width 63 height 10
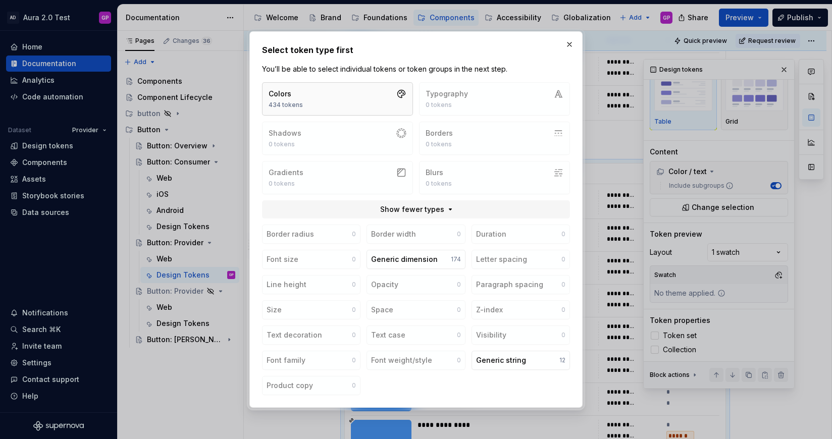
click at [334, 101] on button "Colors 434 tokens" at bounding box center [337, 98] width 151 height 33
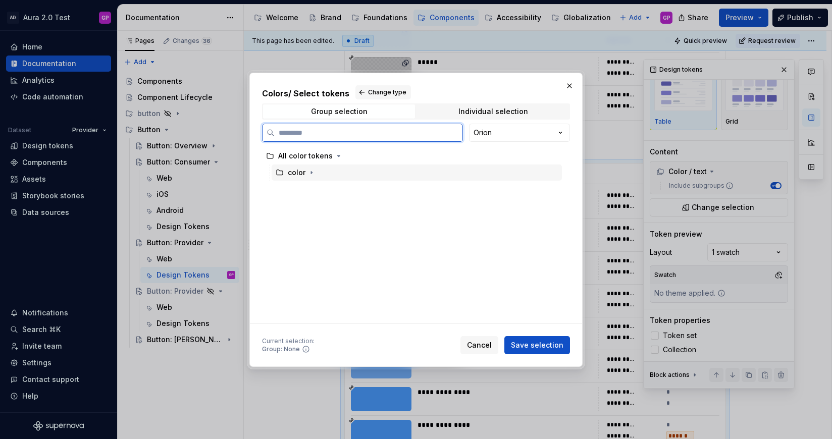
click at [302, 172] on div "color" at bounding box center [297, 173] width 18 height 10
click at [309, 172] on icon "button" at bounding box center [312, 173] width 8 height 8
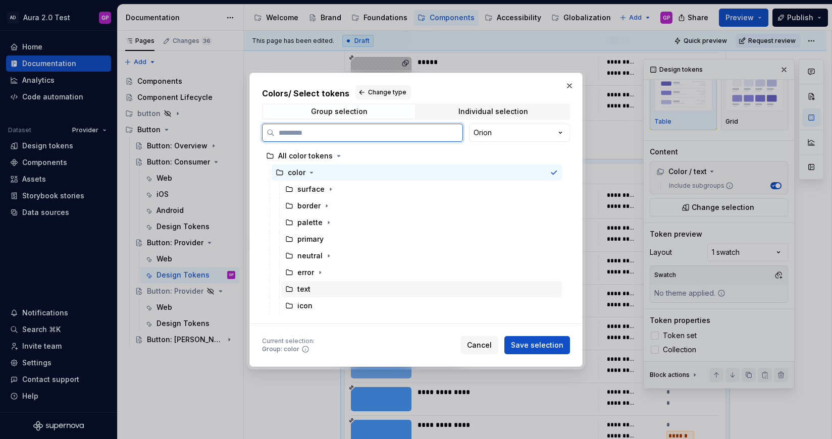
click at [306, 290] on div "text" at bounding box center [304, 289] width 13 height 10
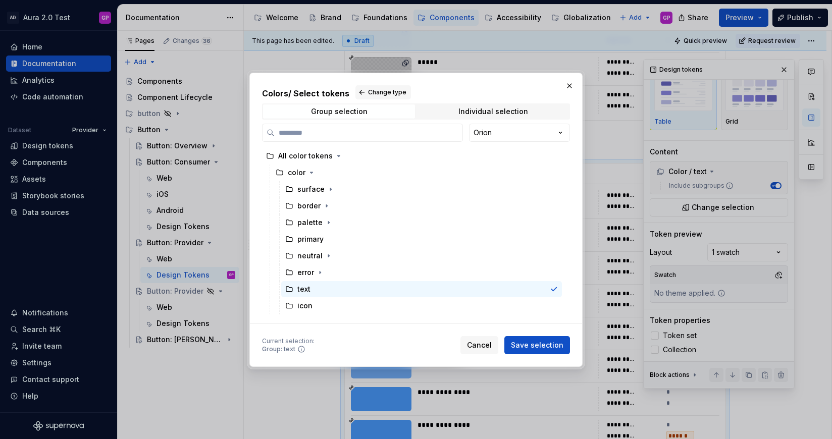
click at [528, 349] on span "Save selection" at bounding box center [537, 345] width 53 height 10
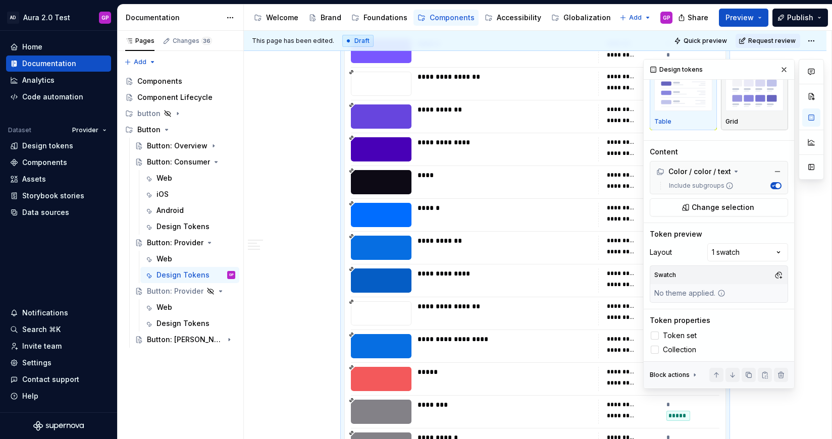
scroll to position [3091, 0]
click at [782, 66] on button "button" at bounding box center [784, 70] width 14 height 14
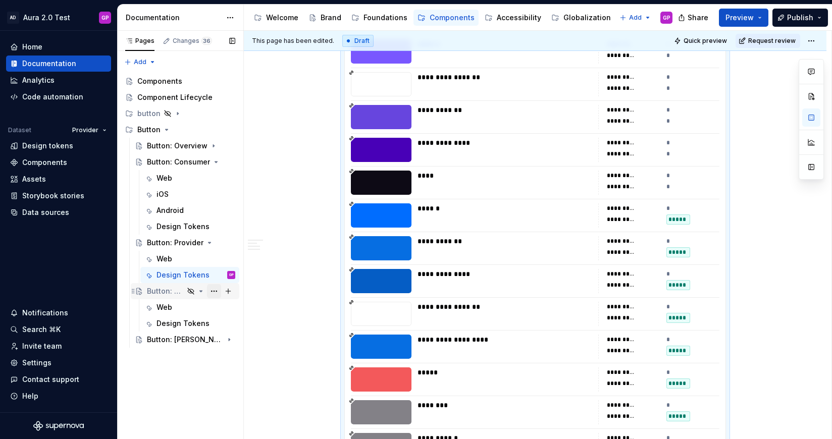
click at [215, 290] on button "Page tree" at bounding box center [214, 291] width 14 height 14
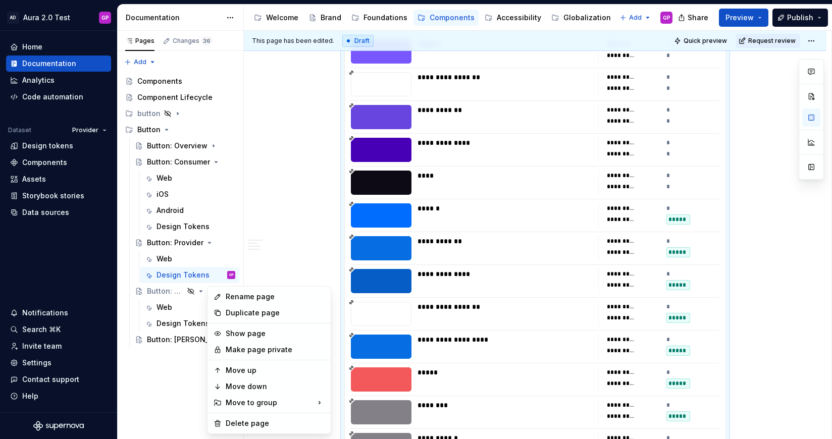
click at [286, 271] on html "AD Aura 2.0 Test GP Home Documentation Analytics Code automation Dataset Provid…" at bounding box center [416, 219] width 832 height 439
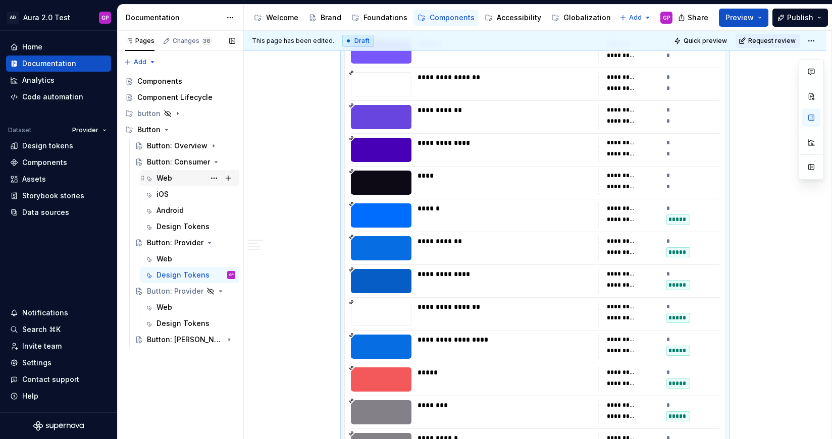
click at [167, 178] on div "Web" at bounding box center [165, 178] width 16 height 10
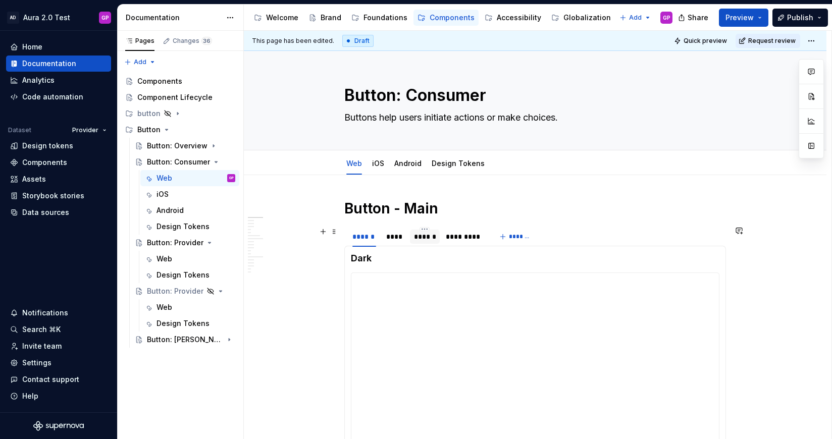
click at [427, 235] on div "******" at bounding box center [425, 237] width 22 height 10
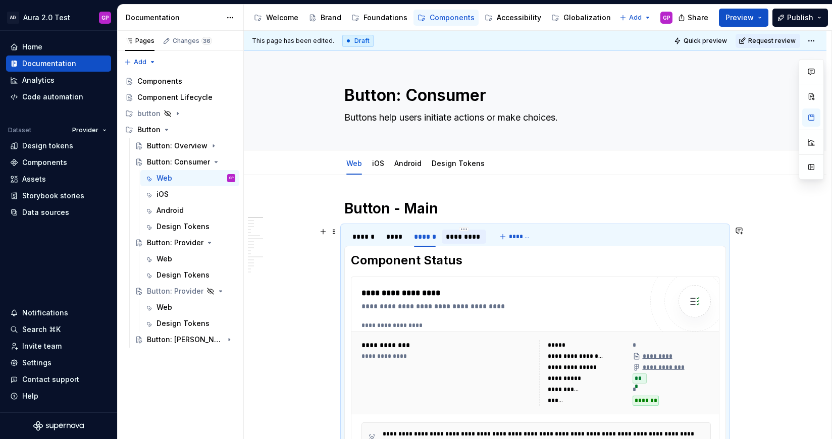
click at [462, 236] on div "*********" at bounding box center [464, 237] width 37 height 10
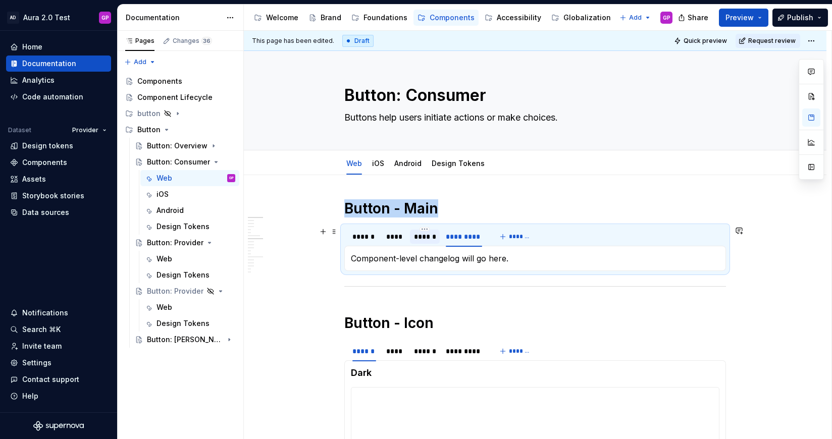
click at [432, 237] on div "******" at bounding box center [425, 237] width 22 height 10
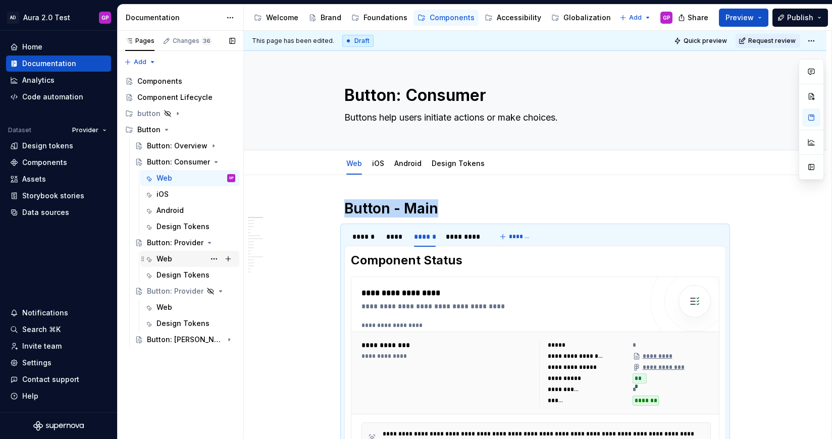
click at [164, 257] on div "Web" at bounding box center [165, 259] width 16 height 10
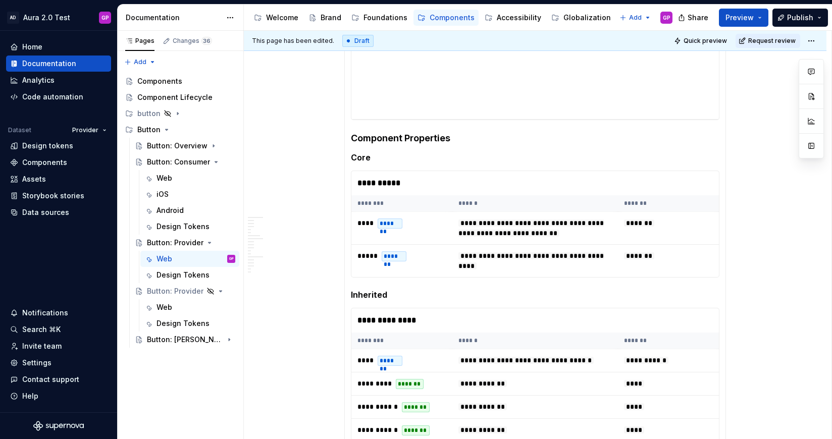
scroll to position [645, 0]
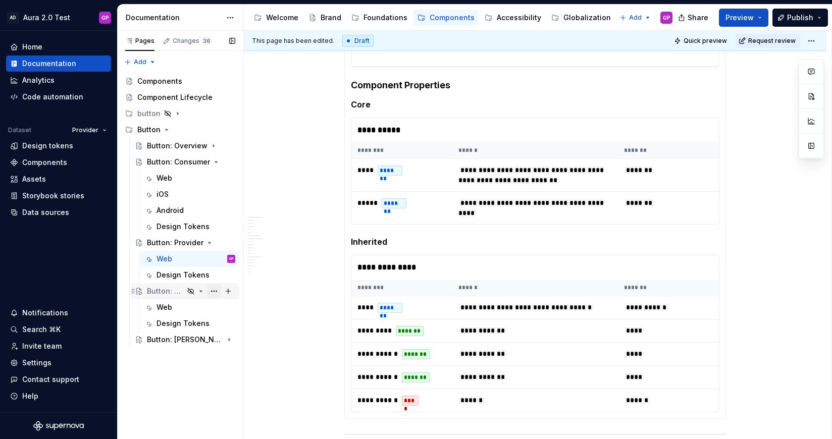
click at [212, 291] on button "Page tree" at bounding box center [214, 291] width 14 height 14
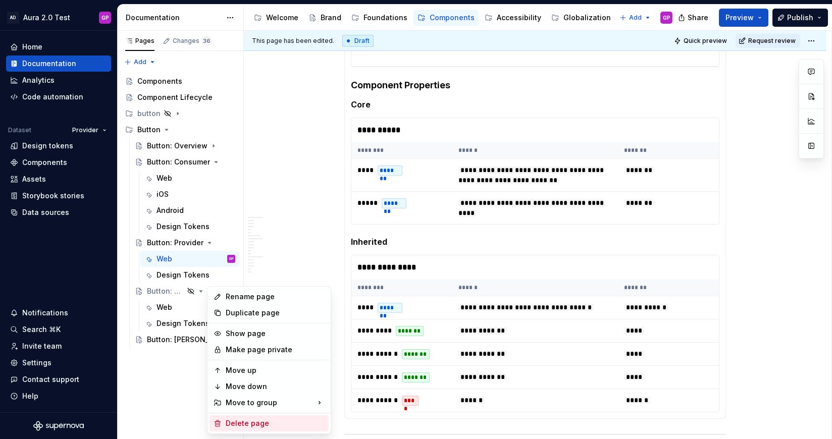
click at [253, 425] on div "Delete page" at bounding box center [275, 424] width 99 height 10
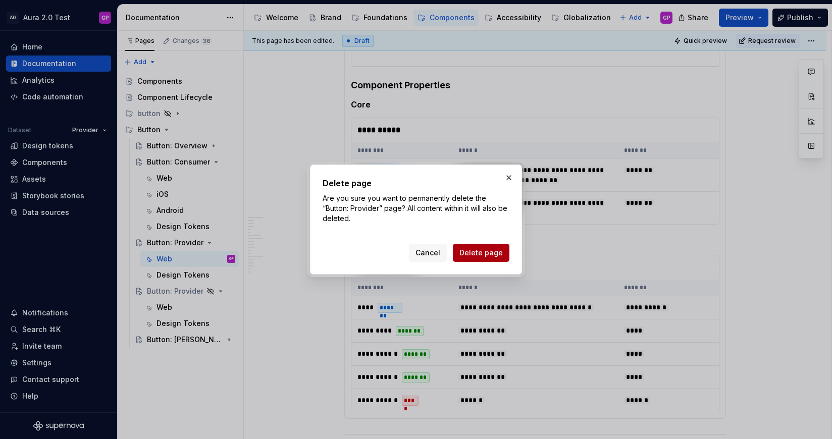
click at [473, 249] on span "Delete page" at bounding box center [481, 253] width 43 height 10
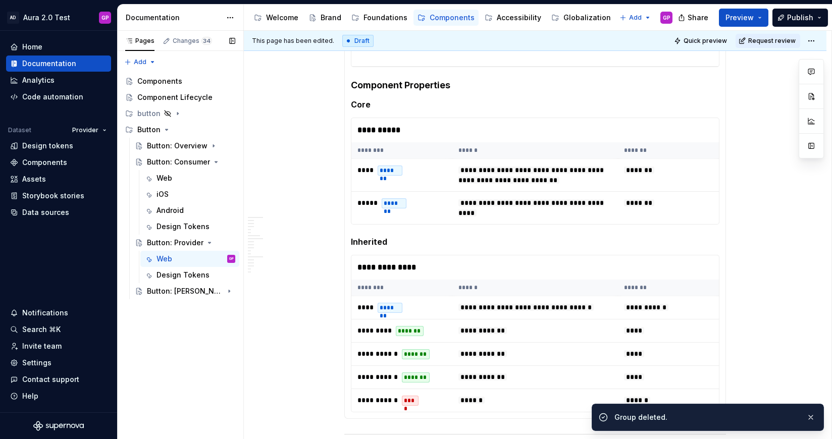
click at [154, 332] on div "Pages Changes 34 Add Accessibility guide for tree Page tree. Navigate the tree …" at bounding box center [180, 235] width 126 height 409
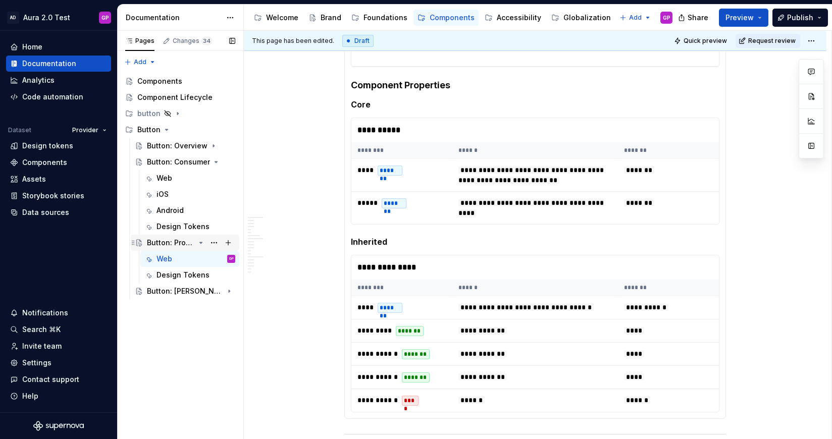
click at [201, 243] on icon "Page tree" at bounding box center [201, 242] width 3 height 1
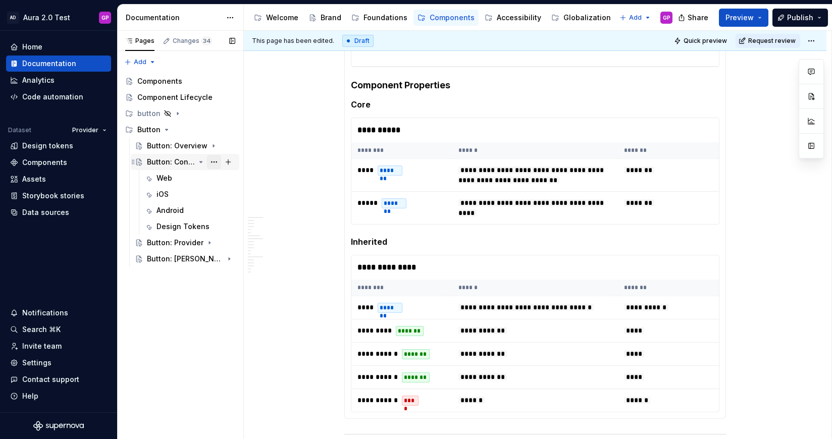
click at [215, 161] on button "Page tree" at bounding box center [214, 162] width 14 height 14
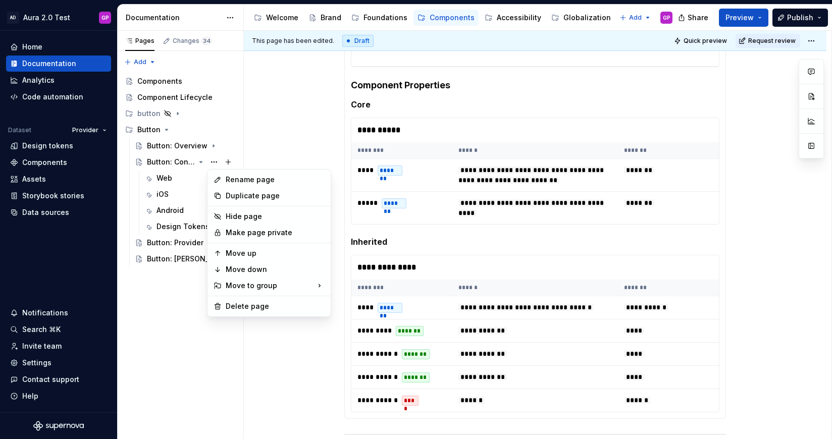
click at [293, 156] on html "AD Aura 2.0 Test GP Home Documentation Analytics Code automation Dataset Provid…" at bounding box center [416, 219] width 832 height 439
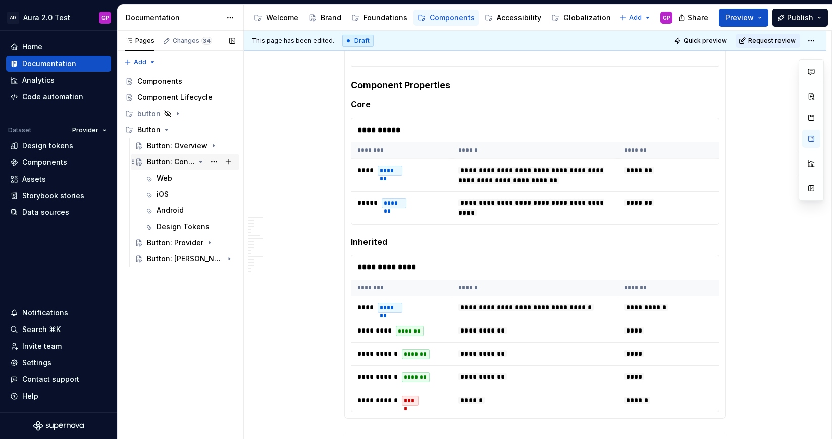
click at [200, 162] on icon "Page tree" at bounding box center [201, 162] width 3 height 1
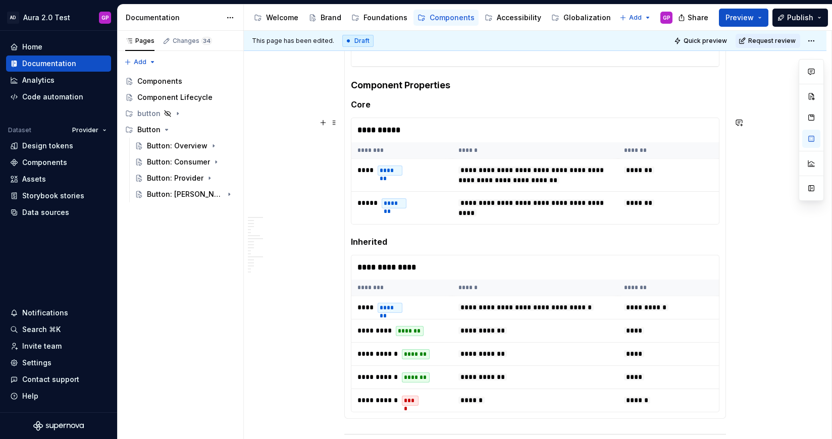
click at [287, 185] on div "**********" at bounding box center [538, 235] width 588 height 409
click at [215, 113] on button "Page tree" at bounding box center [214, 114] width 14 height 14
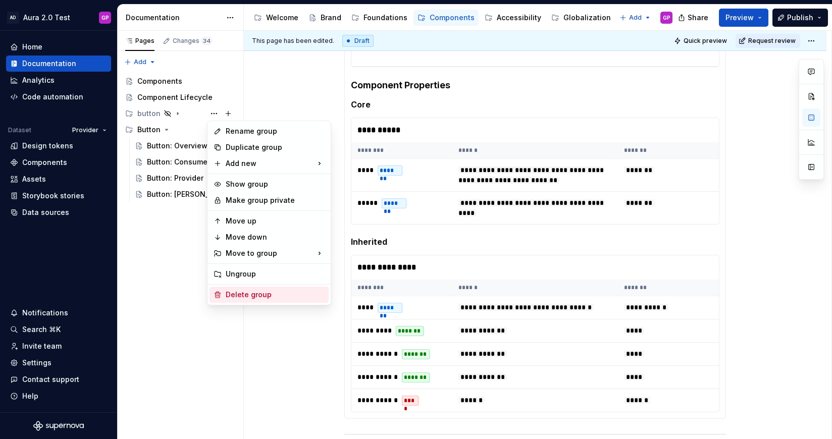
click at [235, 297] on div "Delete group" at bounding box center [275, 295] width 99 height 10
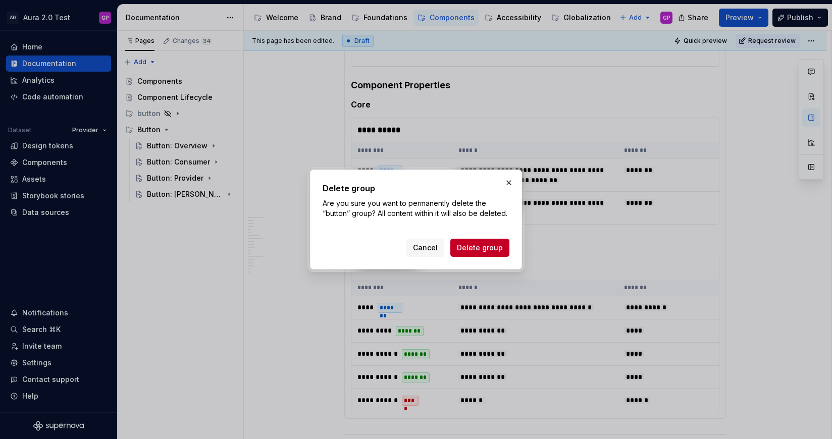
click at [469, 245] on span "Delete group" at bounding box center [480, 248] width 46 height 10
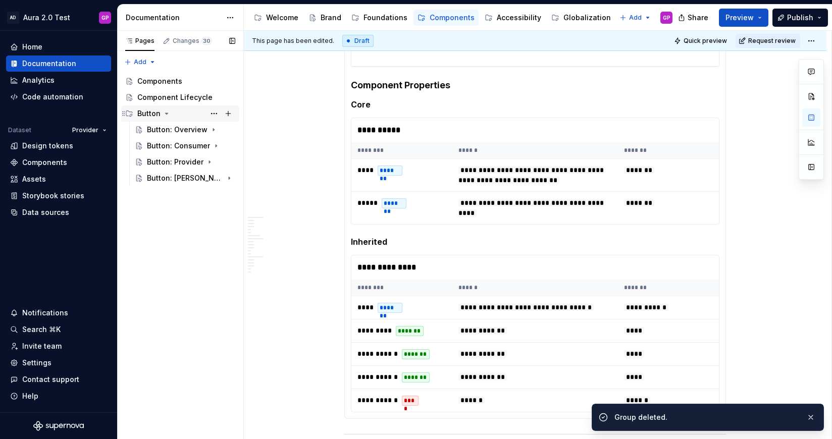
click at [166, 115] on icon "Page tree" at bounding box center [167, 114] width 8 height 8
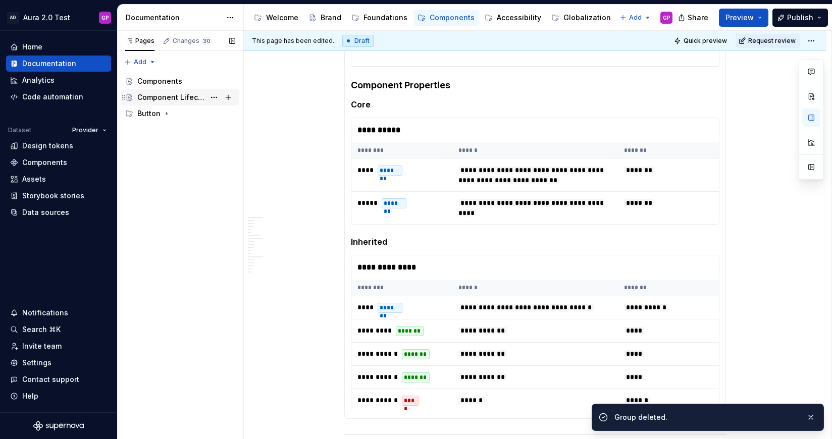
click at [159, 100] on div "Component Lifecycle" at bounding box center [171, 97] width 68 height 10
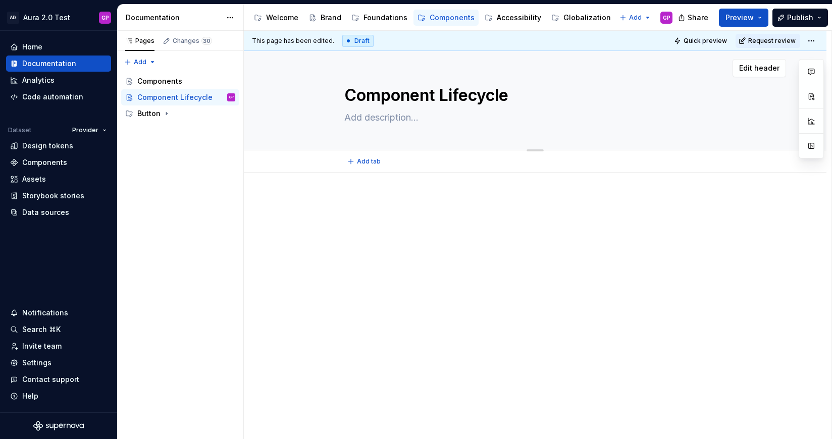
click at [362, 119] on textarea at bounding box center [533, 118] width 382 height 16
paste textarea "Milestones indicating how we manage maturity of UI components in"
type textarea "*"
type textarea "Milestones indicating how we manage maturity of UI components in"
type textarea "*"
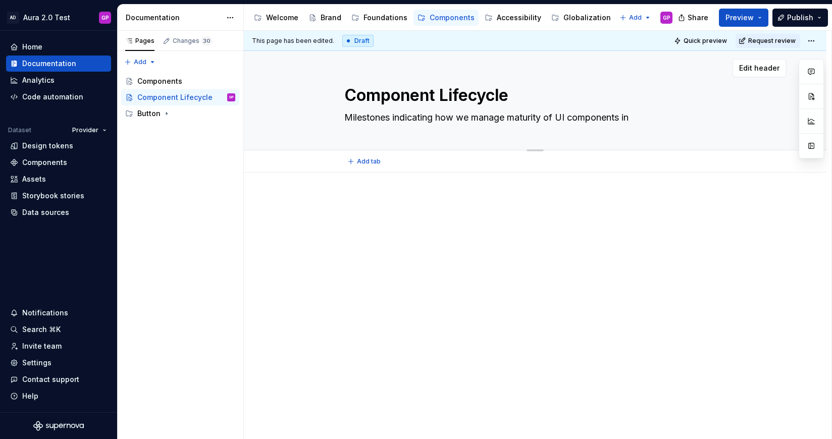
type textarea "Milestones indicating how we manage maturity of UI components in"
type textarea "*"
type textarea "Milestones indicating how we manage maturity of UI components in A"
type textarea "*"
type textarea "Milestones indicating how we manage maturity of UI components in Au"
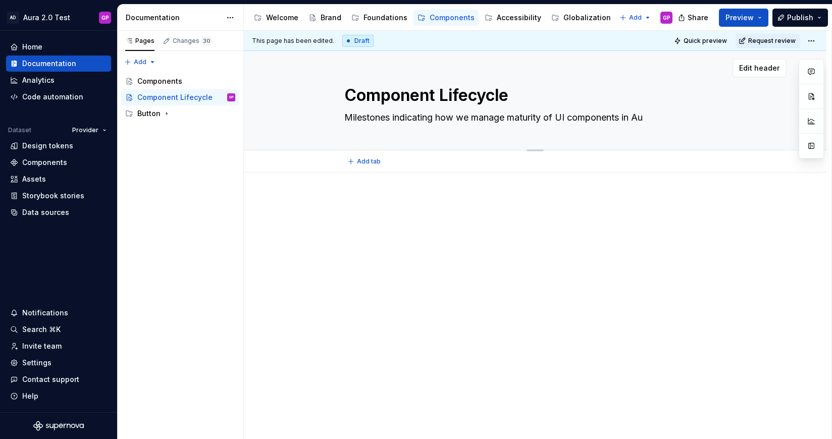
type textarea "*"
type textarea "Milestones indicating how we manage maturity of UI components in [GEOGRAPHIC_DA…"
type textarea "*"
type textarea "Milestones indicating how we manage maturity of UI components in Aura"
type textarea "*"
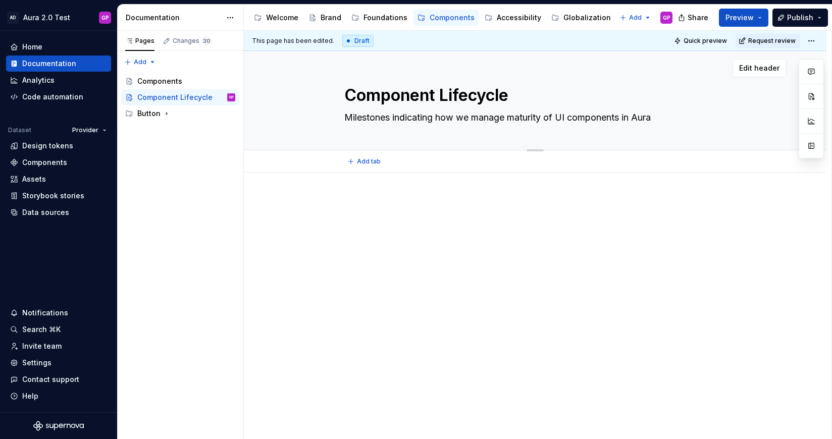
type textarea "Milestones indicating how we manage maturity of UI components in Aura"
type textarea "*"
type textarea "Milestones indicating how we manage maturity of UI components in Aura D"
type textarea "*"
type textarea "Milestones indicating how we manage maturity of UI components in Aura De"
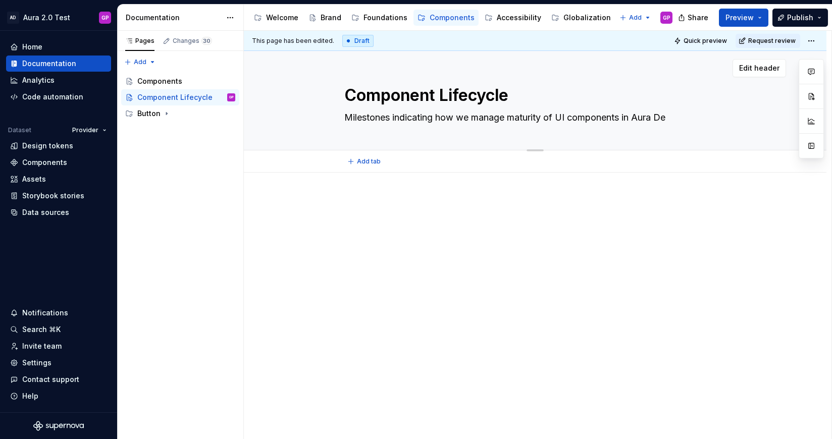
type textarea "*"
type textarea "Milestones indicating how we manage maturity of UI components in Aura Des"
type textarea "*"
type textarea "Milestones indicating how we manage maturity of UI components in Aura Desi"
type textarea "*"
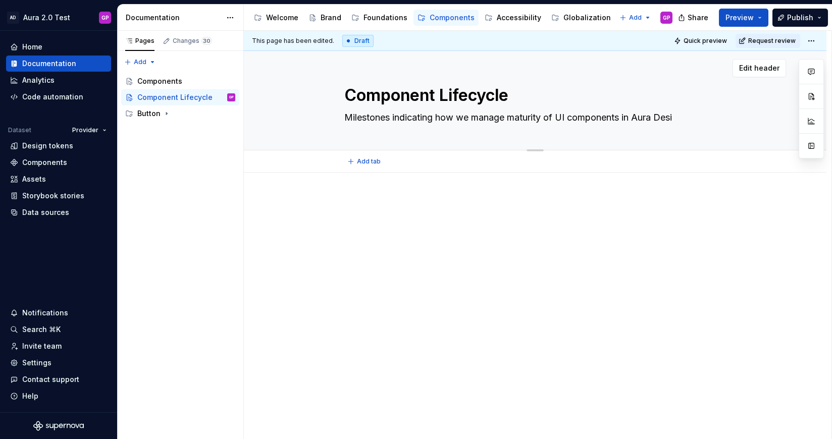
type textarea "Milestones indicating how we manage maturity of UI components in Aura Desig"
type textarea "*"
type textarea "Milestones indicating how we manage maturity of UI components in Aura Design"
type textarea "*"
type textarea "Milestones indicating how we manage maturity of UI components in Aura Design S"
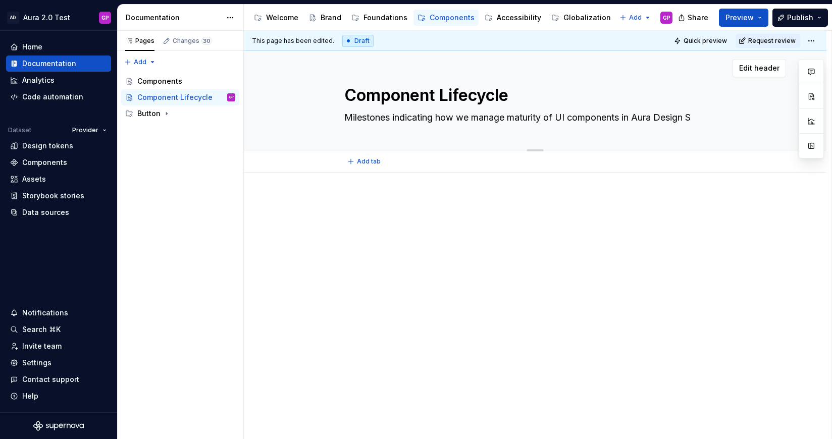
type textarea "*"
type textarea "Milestones indicating how we manage maturity of UI components in Aura Design Sys"
type textarea "*"
type textarea "Milestones indicating how we manage maturity of UI components in Aura Design Sy…"
type textarea "*"
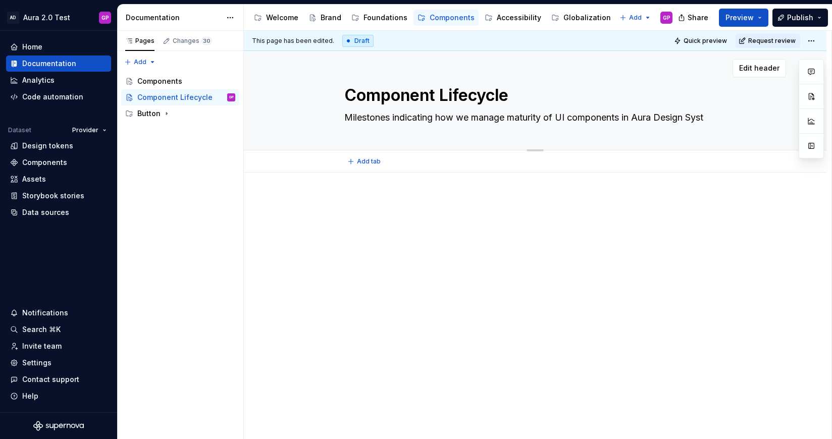
type textarea "Milestones indicating how we manage maturity of UI components in Aura Design Sy…"
type textarea "*"
type textarea "Milestones indicating how we manage maturity of UI components in Aura Design Sy…"
type textarea "*"
type textarea "Milestones indicating how we manage maturity of UI components in Aura Design Sy…"
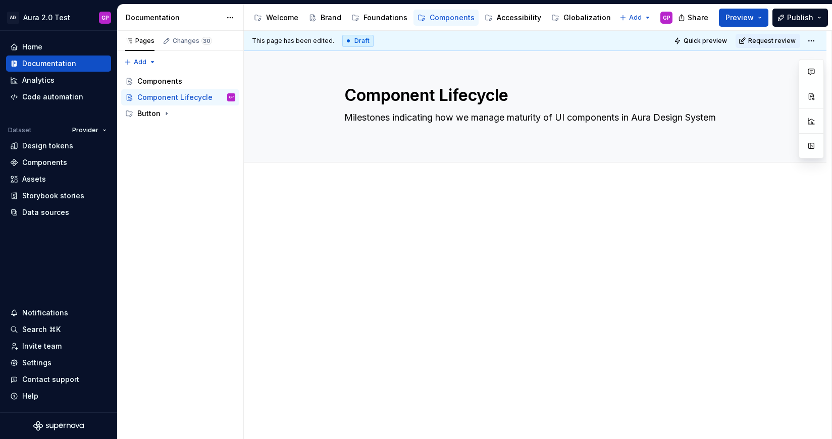
click at [428, 217] on p at bounding box center [535, 215] width 382 height 12
click at [155, 79] on div "Components" at bounding box center [159, 81] width 45 height 10
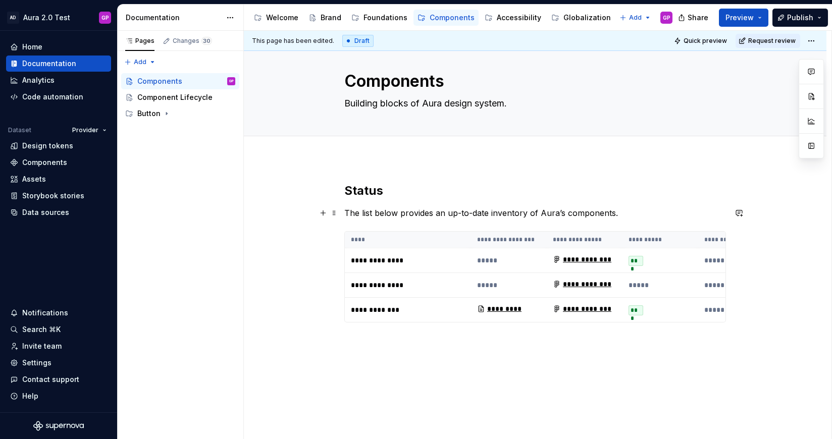
scroll to position [15, 0]
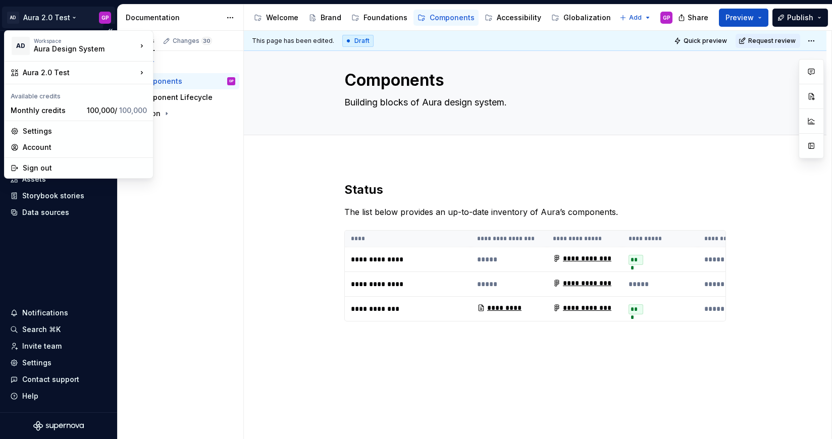
click at [68, 14] on html "AD Aura 2.0 Test GP Home Documentation Analytics Code automation Dataset Provid…" at bounding box center [416, 219] width 832 height 439
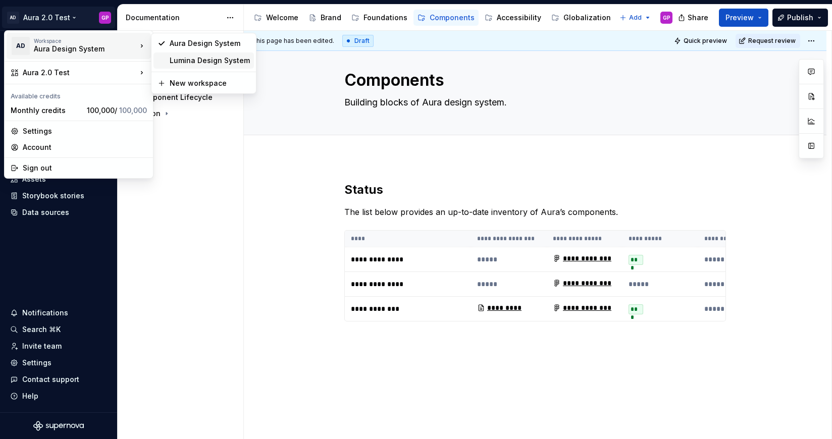
click at [179, 58] on div "Lumina Design System" at bounding box center [210, 61] width 80 height 10
type textarea "*"
